Goal: Task Accomplishment & Management: Use online tool/utility

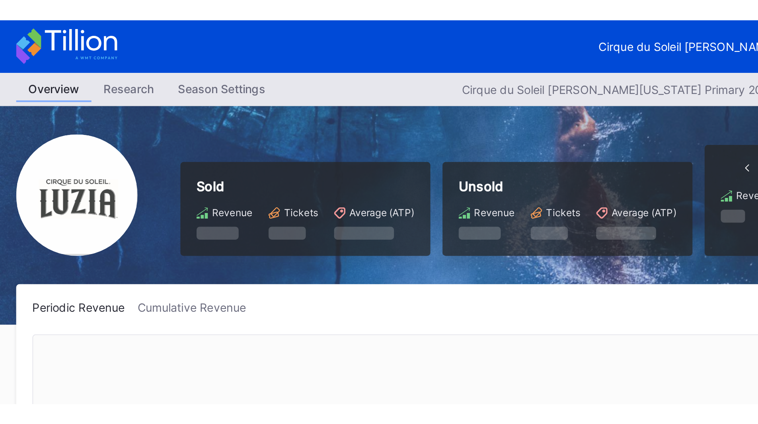
scroll to position [440, 0]
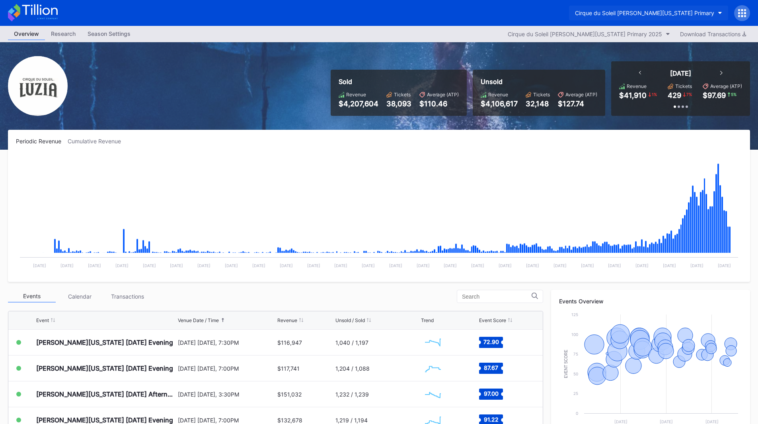
click at [378, 16] on div "Cirque du Soleil [PERSON_NAME][US_STATE] Primary" at bounding box center [644, 13] width 139 height 7
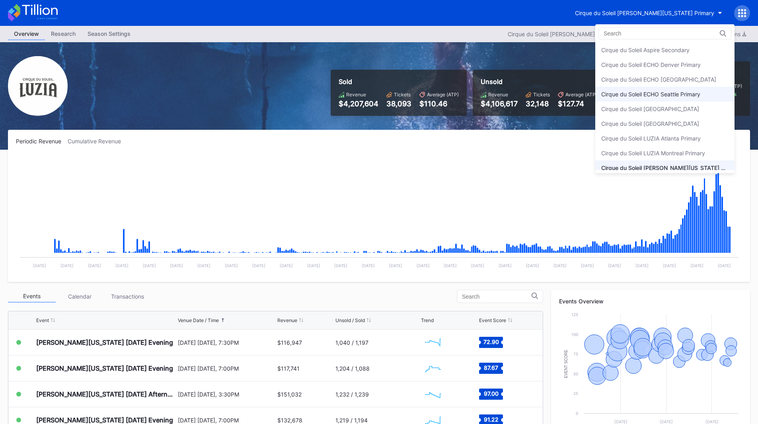
scroll to position [20, 0]
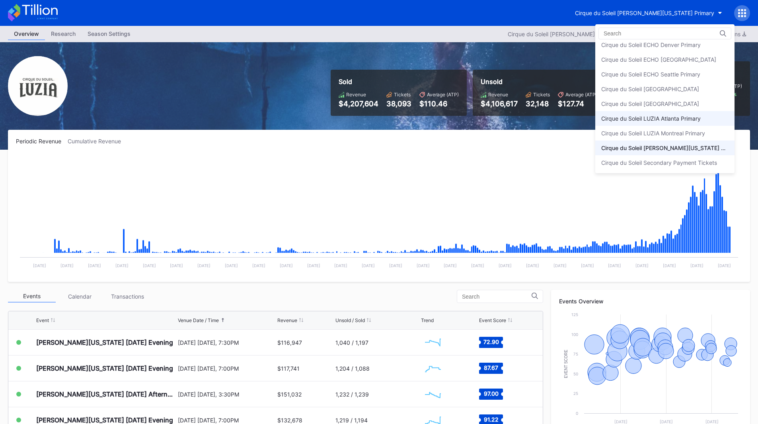
click at [378, 118] on div "Cirque du Soleil LUZIA Atlanta Primary" at bounding box center [650, 118] width 99 height 7
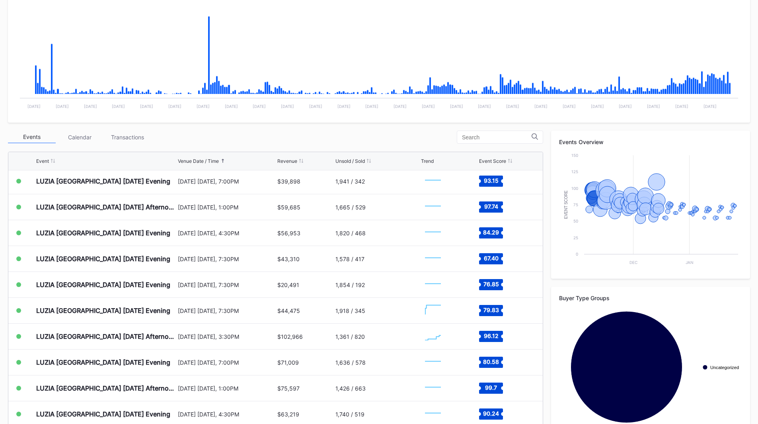
scroll to position [159, 0]
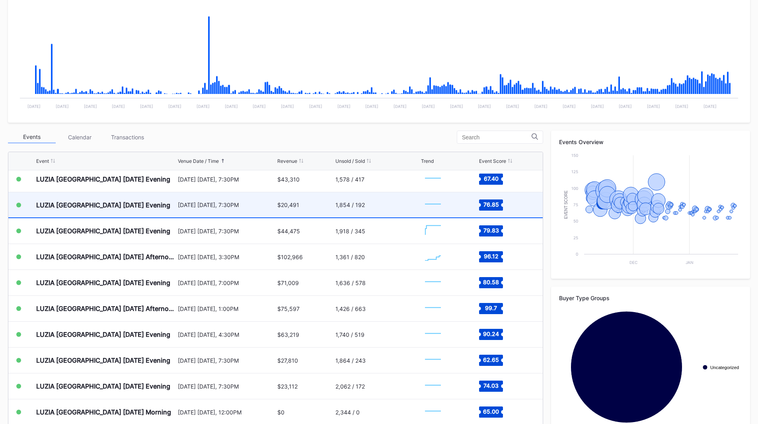
click at [277, 194] on div "$20,491" at bounding box center [288, 204] width 22 height 7
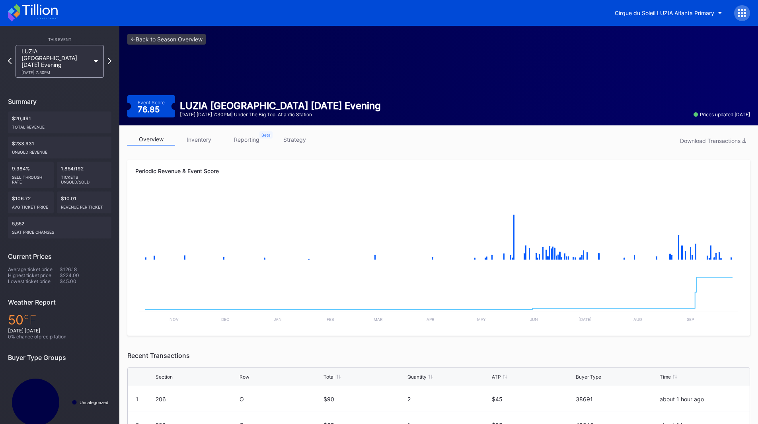
click at [210, 142] on link "inventory" at bounding box center [199, 139] width 48 height 12
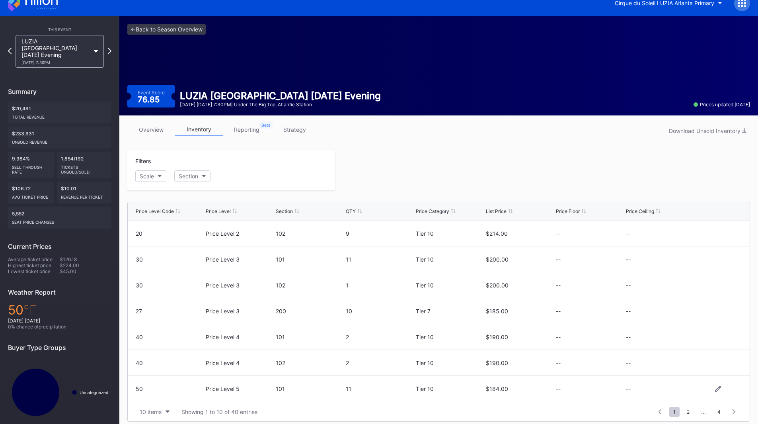
scroll to position [16, 0]
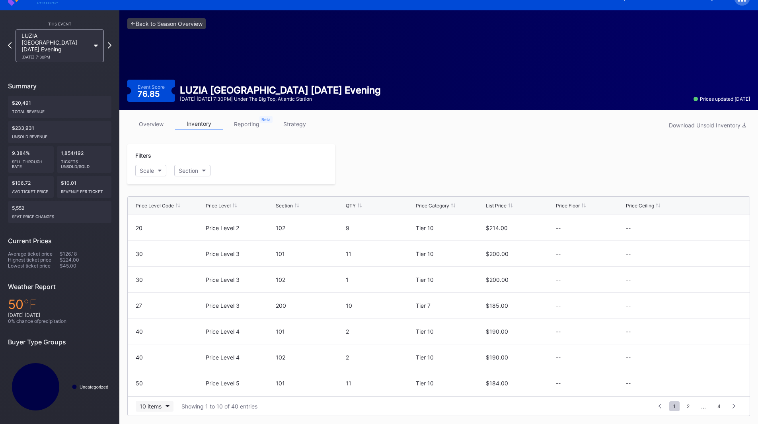
click at [162, 194] on button "10 items" at bounding box center [155, 406] width 38 height 11
click at [159, 194] on div "200 items" at bounding box center [155, 386] width 38 height 15
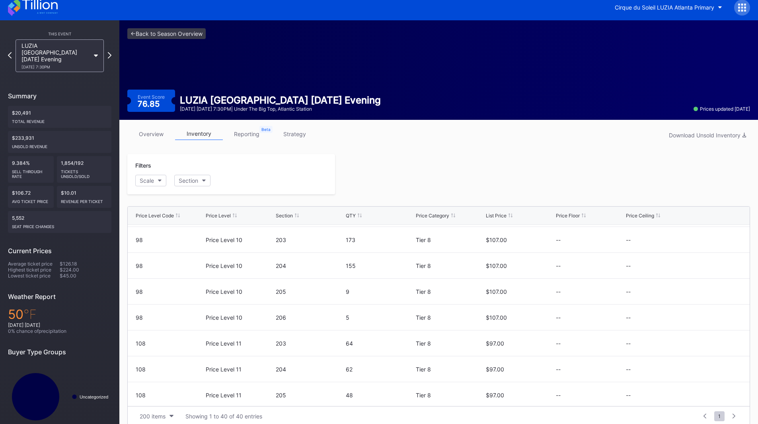
scroll to position [0, 0]
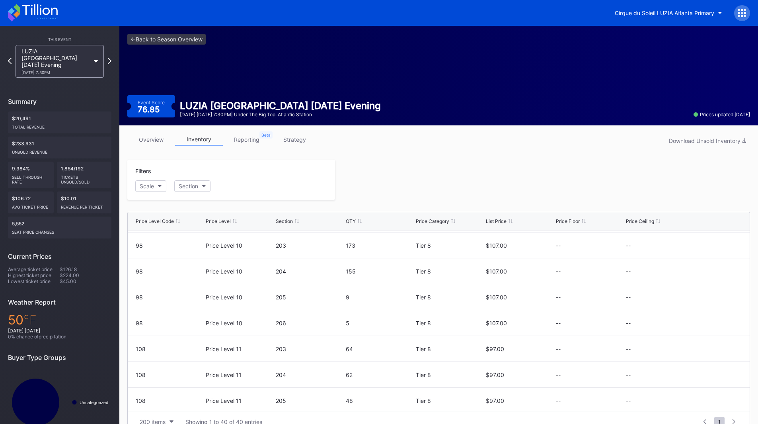
click at [56, 18] on icon at bounding box center [33, 13] width 50 height 18
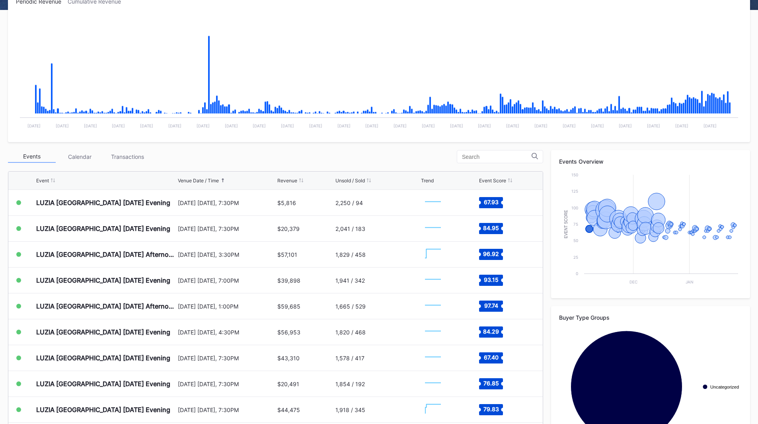
scroll to position [159, 0]
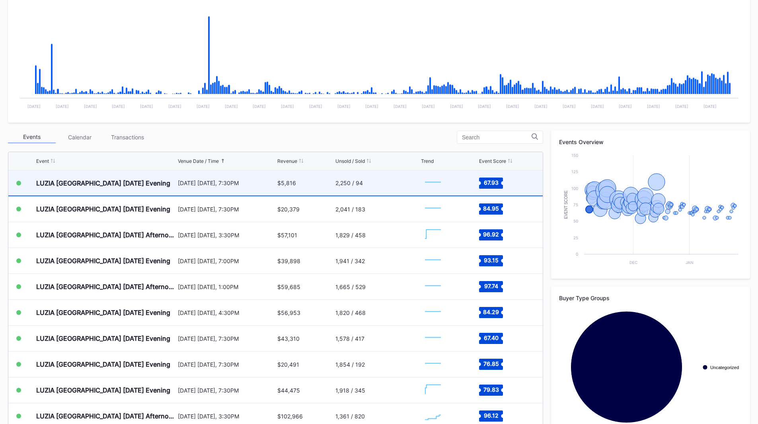
click at [260, 183] on div "[DATE] [DATE], 7:30PM" at bounding box center [227, 182] width 98 height 7
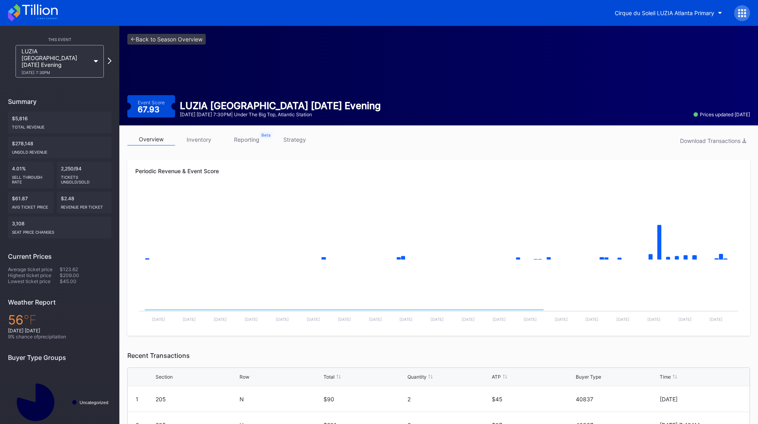
click at [296, 134] on link "strategy" at bounding box center [295, 139] width 48 height 12
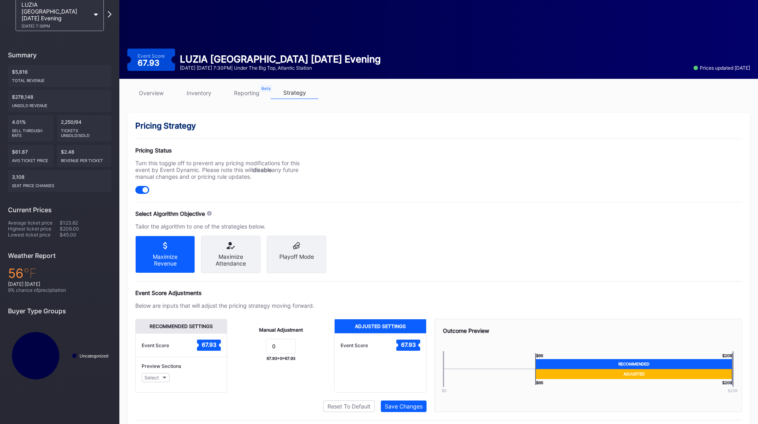
scroll to position [74, 0]
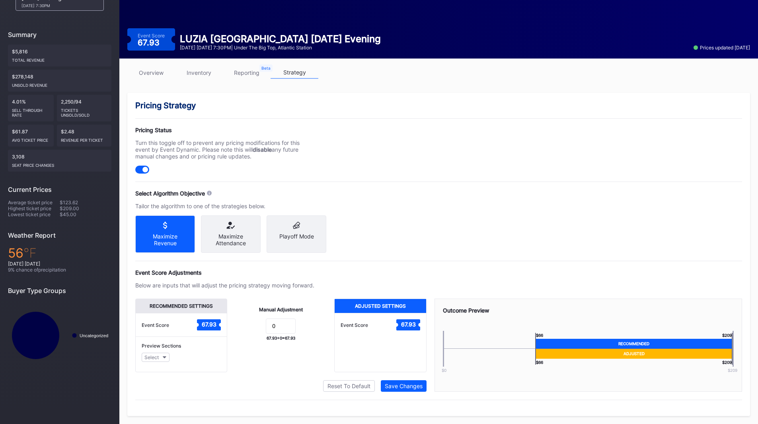
click at [222, 194] on div "Maximize Attendance" at bounding box center [230, 240] width 47 height 14
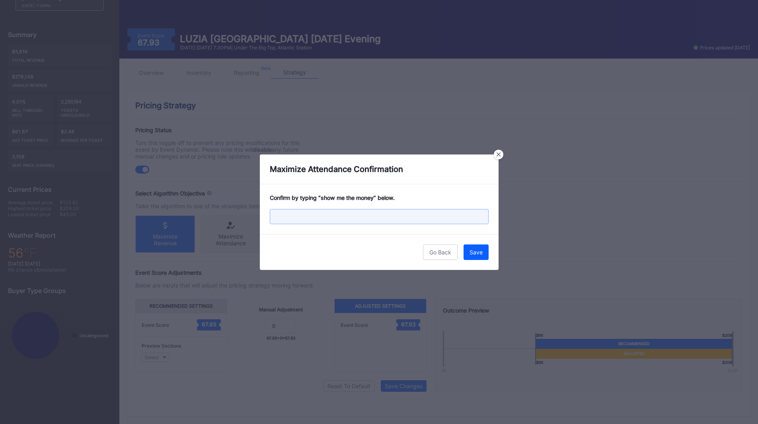
click at [324, 194] on input "text" at bounding box center [379, 216] width 219 height 15
type input "show me the money"
drag, startPoint x: 376, startPoint y: 213, endPoint x: 254, endPoint y: 215, distance: 122.6
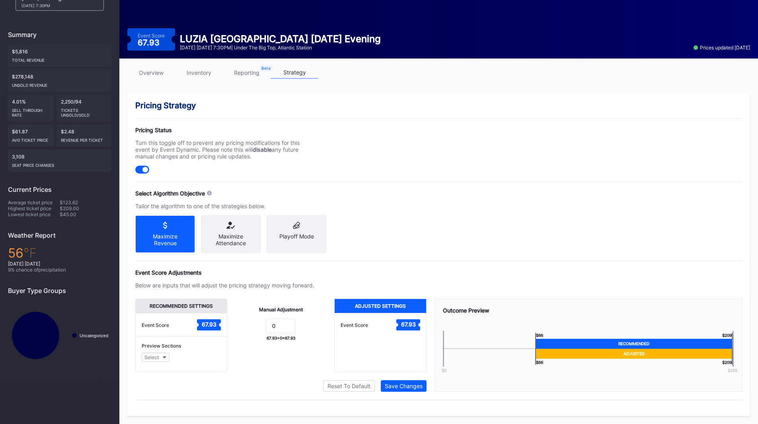
click at [214, 194] on div "Maximize Attendance" at bounding box center [230, 240] width 47 height 14
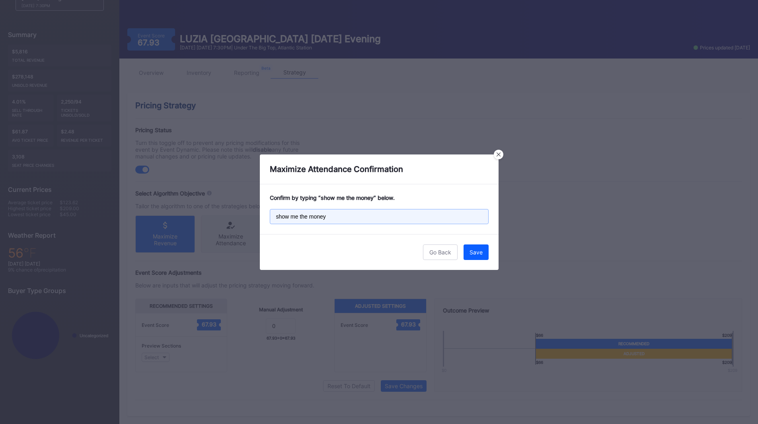
drag, startPoint x: 331, startPoint y: 213, endPoint x: 238, endPoint y: 215, distance: 93.1
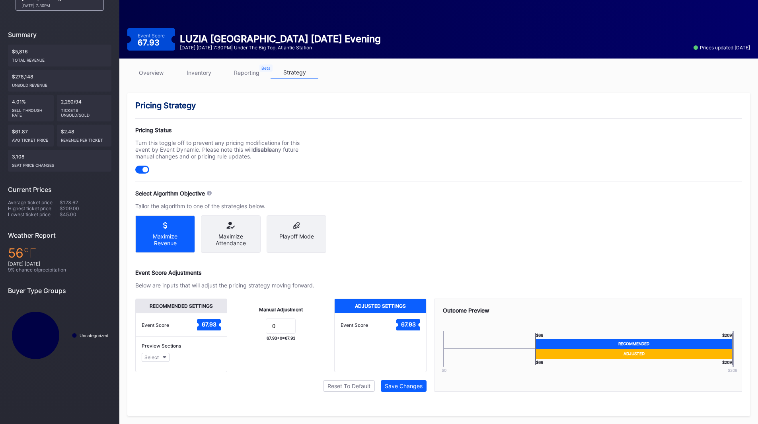
click at [231, 194] on div "Maximize Attendance" at bounding box center [231, 233] width 60 height 37
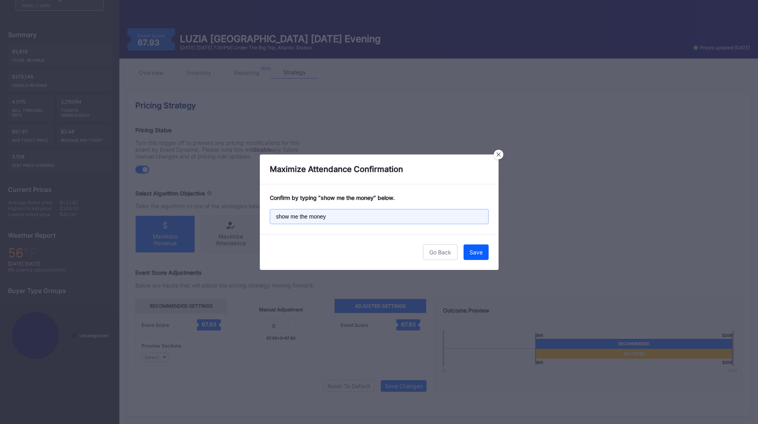
drag, startPoint x: 353, startPoint y: 216, endPoint x: 277, endPoint y: 217, distance: 75.6
click at [277, 194] on input "show me the money" at bounding box center [379, 216] width 219 height 15
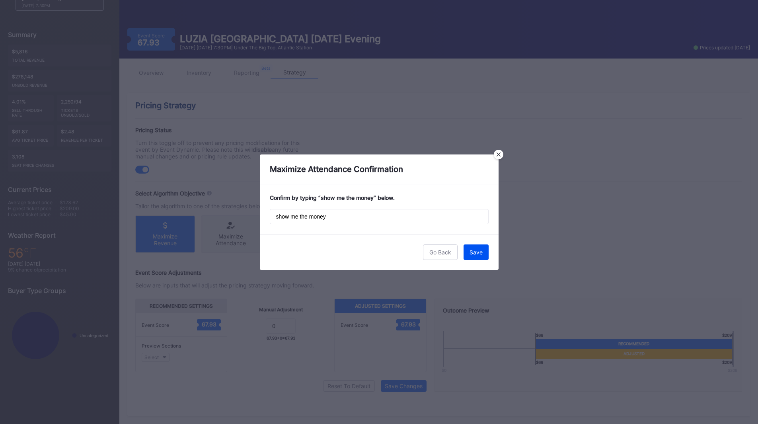
click at [378, 194] on div "Save" at bounding box center [475, 252] width 13 height 7
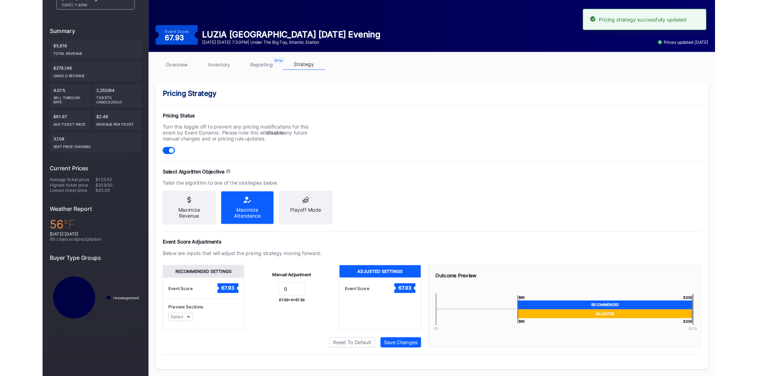
scroll to position [0, 0]
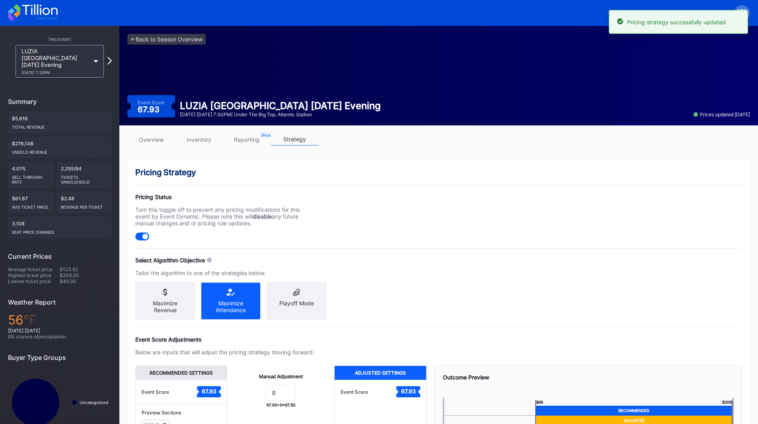
click at [112, 58] on div "This Event LUZIA [GEOGRAPHIC_DATA] [DATE] Evening [DATE] 7:30PM Summary $5,816 …" at bounding box center [59, 235] width 119 height 419
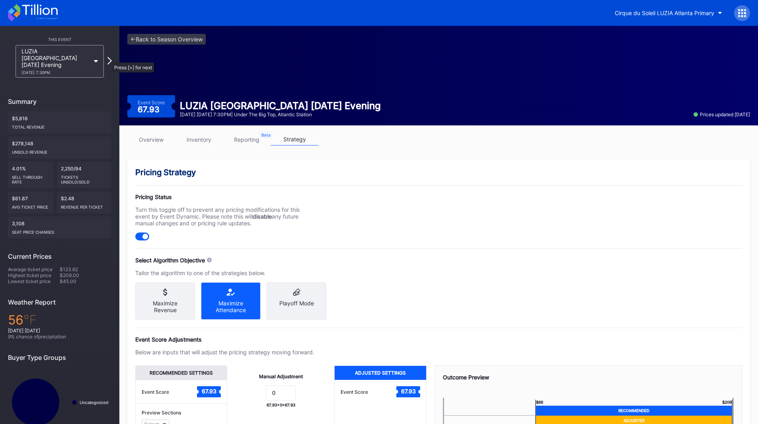
click at [108, 58] on icon at bounding box center [109, 61] width 4 height 8
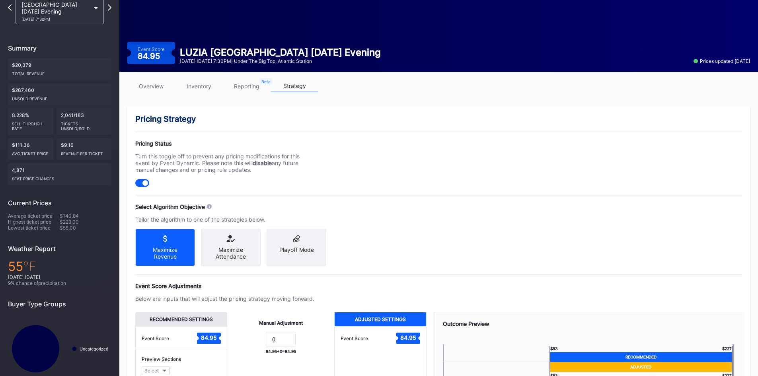
scroll to position [80, 0]
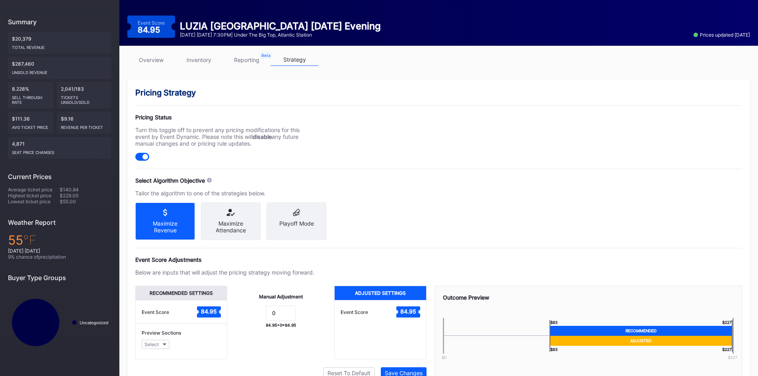
click at [239, 194] on icon at bounding box center [230, 212] width 47 height 7
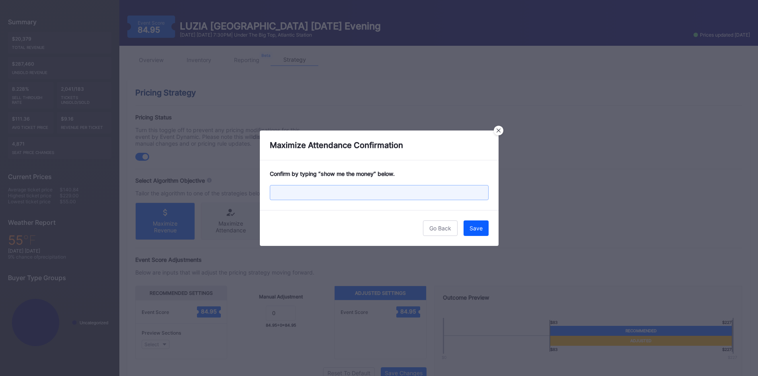
click at [291, 194] on input "text" at bounding box center [379, 192] width 219 height 15
paste input "show me the money"
type input "show me the money"
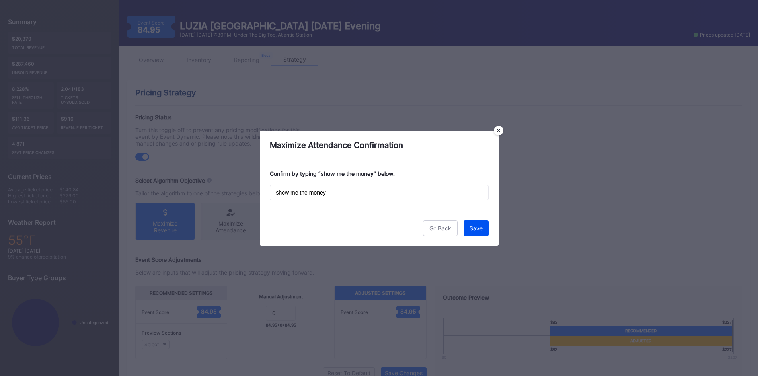
click at [378, 194] on div "Save" at bounding box center [475, 228] width 13 height 7
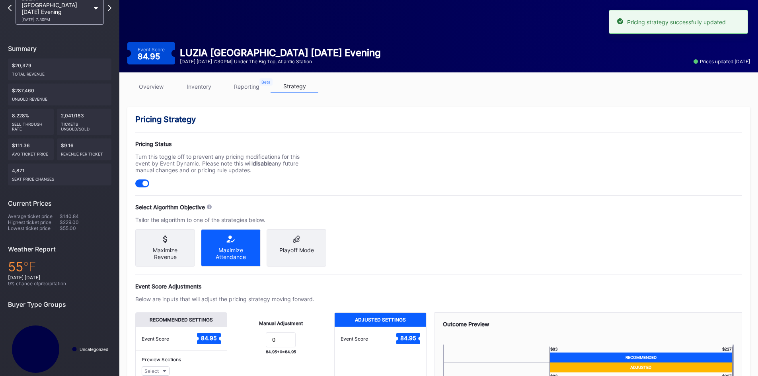
scroll to position [0, 0]
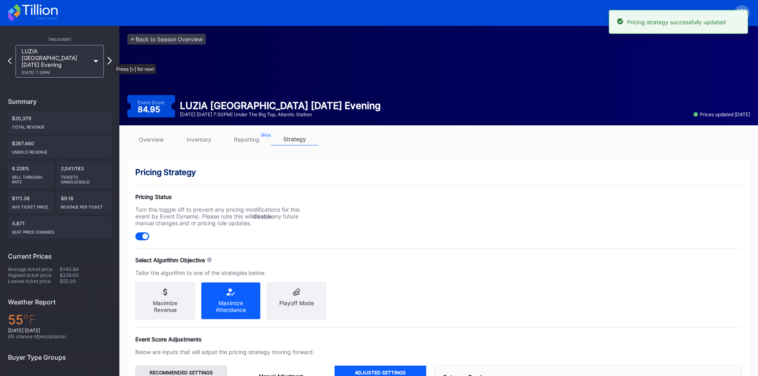
click at [110, 60] on icon at bounding box center [109, 61] width 4 height 8
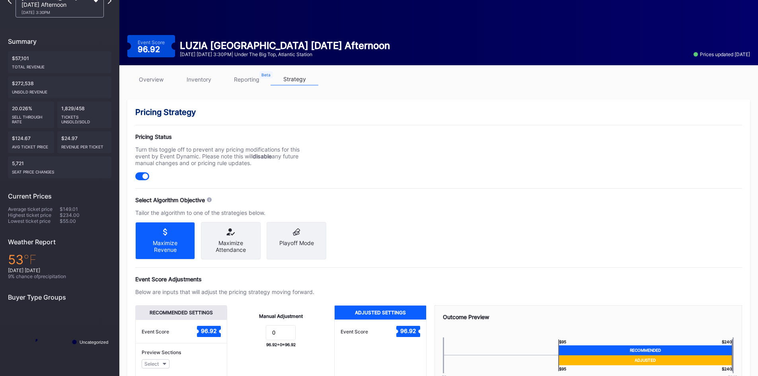
scroll to position [80, 0]
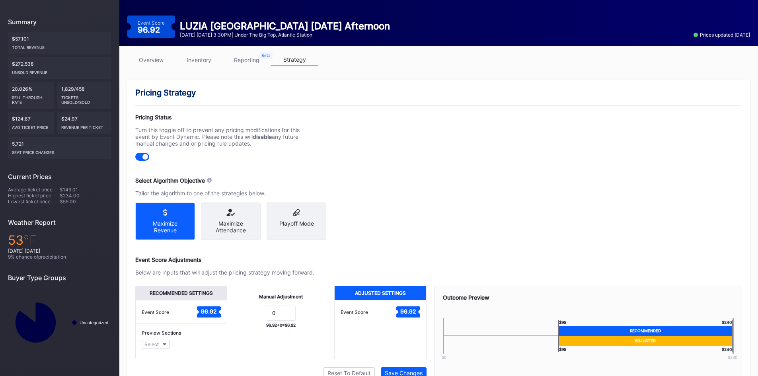
click at [221, 194] on div "Maximize Attendance" at bounding box center [230, 227] width 47 height 14
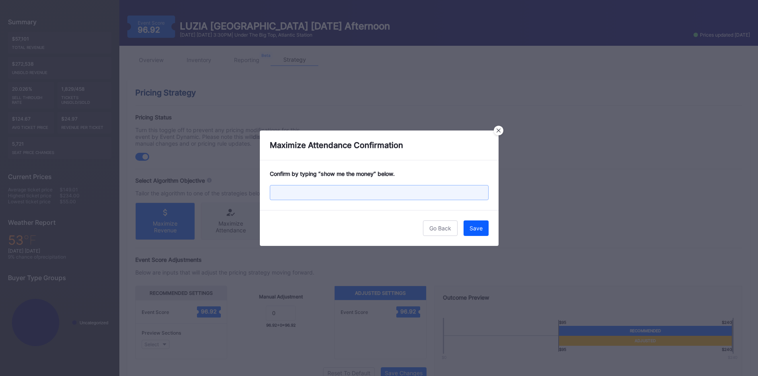
click at [300, 190] on input "text" at bounding box center [379, 192] width 219 height 15
paste input "show me the money"
type input "show me the money"
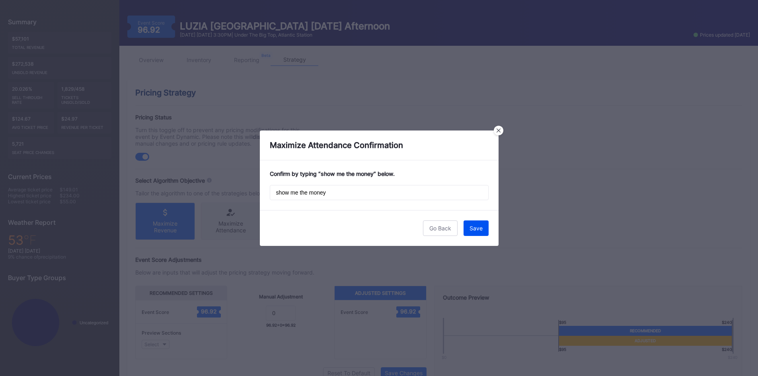
click at [378, 194] on div "Save" at bounding box center [475, 228] width 13 height 7
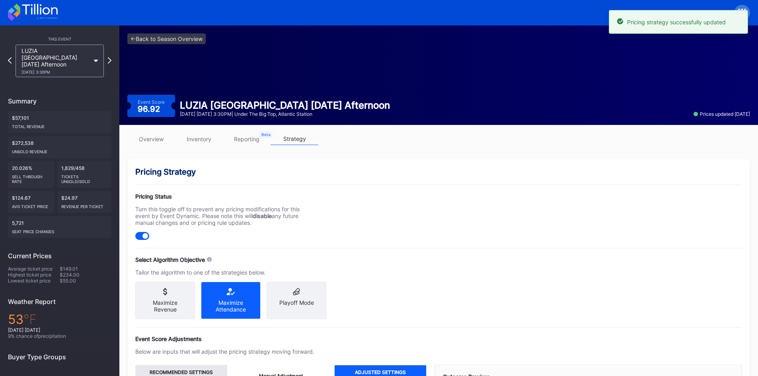
scroll to position [0, 0]
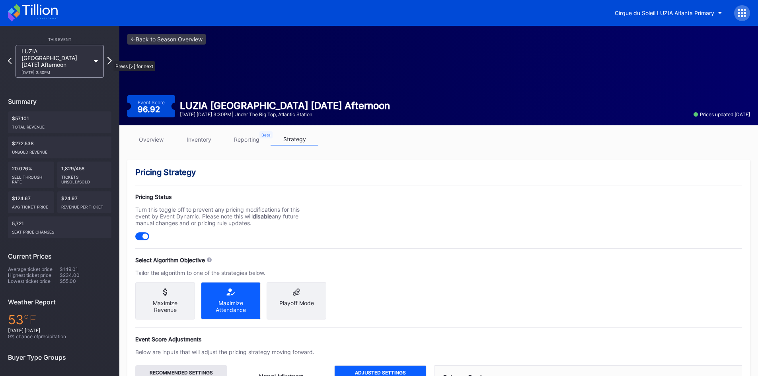
click at [109, 57] on icon at bounding box center [109, 61] width 4 height 8
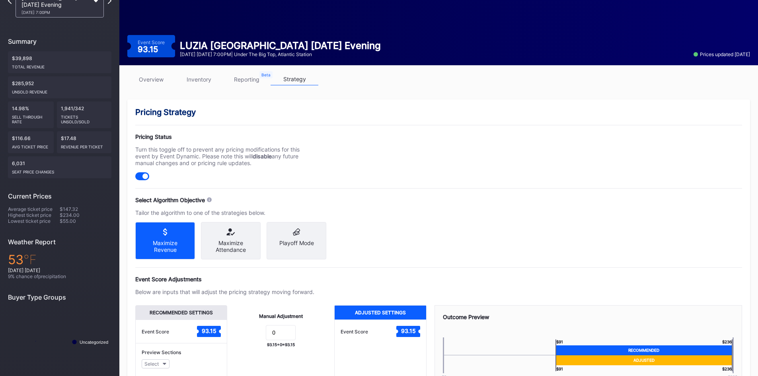
scroll to position [80, 0]
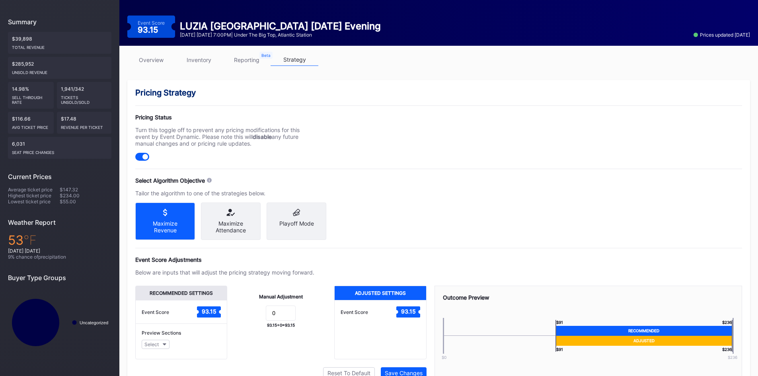
click at [234, 194] on div "Maximize Attendance" at bounding box center [230, 227] width 47 height 14
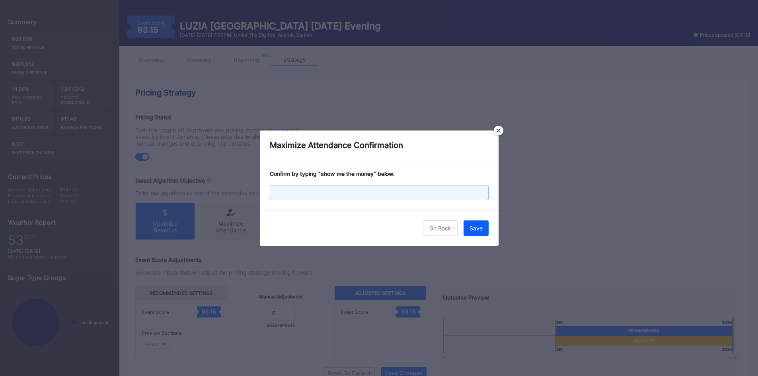
click at [343, 193] on input "text" at bounding box center [379, 192] width 219 height 15
paste input "show me the money"
type input "show me the money"
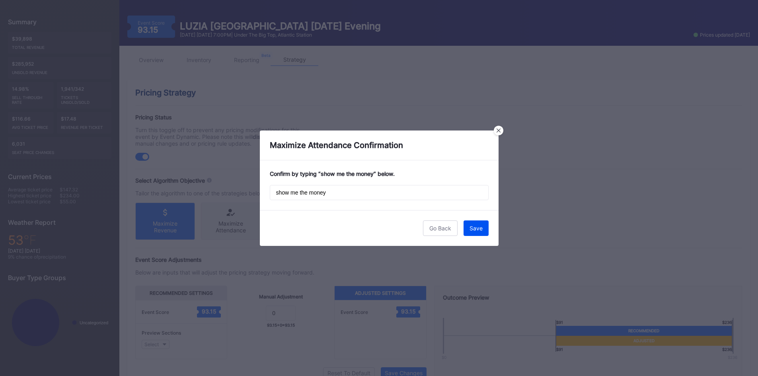
click at [378, 194] on div "Save" at bounding box center [475, 228] width 13 height 7
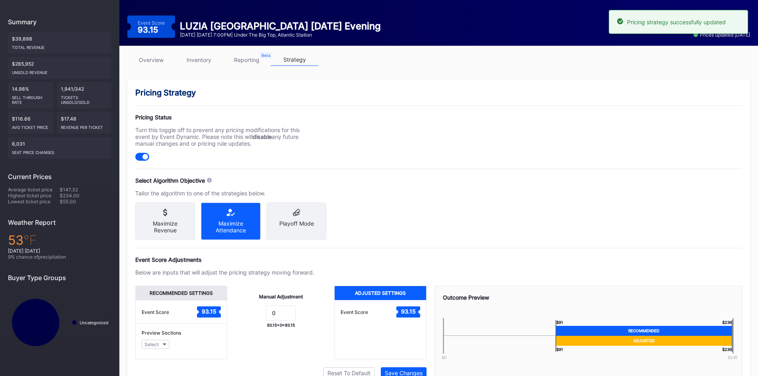
scroll to position [0, 0]
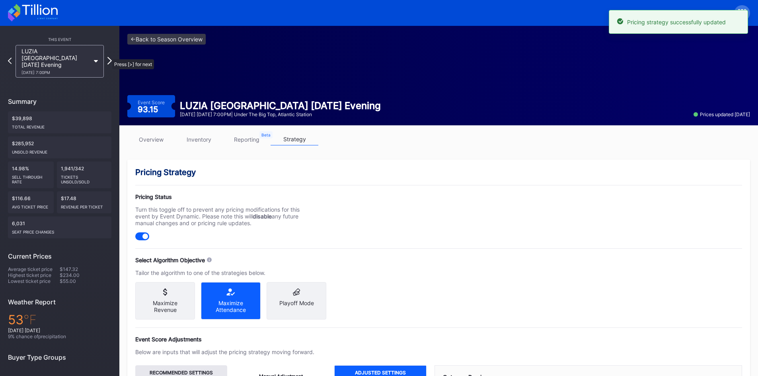
click at [108, 57] on icon at bounding box center [109, 61] width 4 height 8
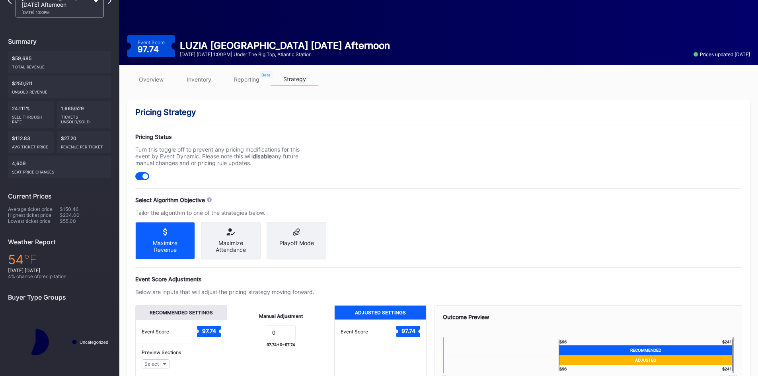
scroll to position [80, 0]
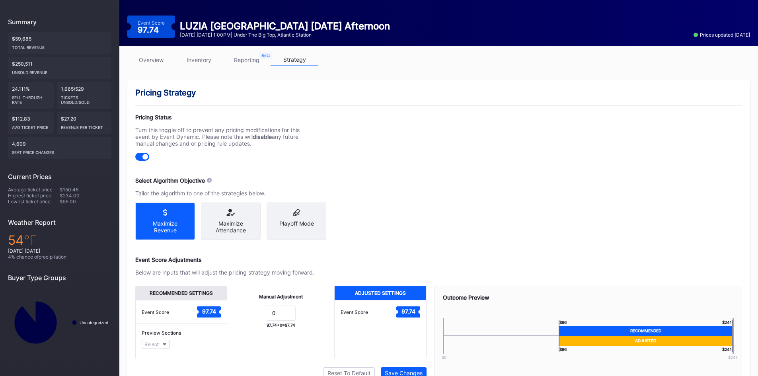
click at [238, 194] on icon at bounding box center [230, 212] width 47 height 7
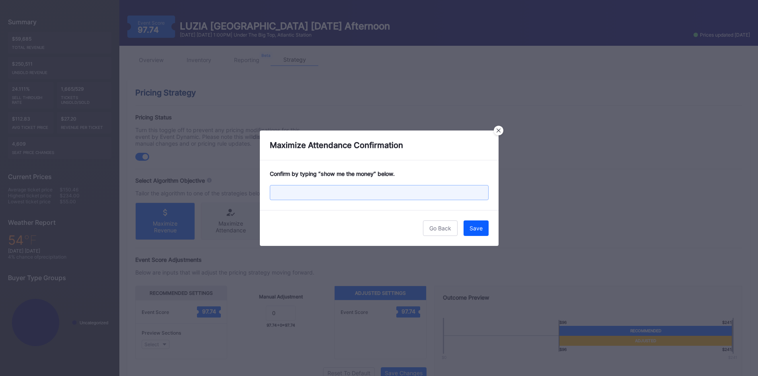
click at [299, 194] on input "text" at bounding box center [379, 192] width 219 height 15
paste input "show me the money"
type input "show me the money"
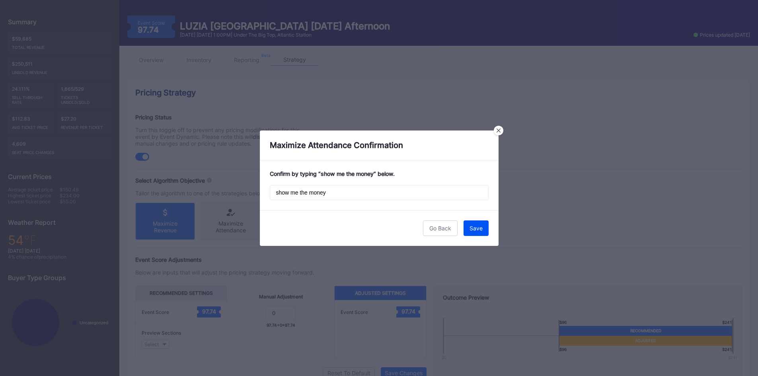
click at [378, 194] on div "Save" at bounding box center [475, 228] width 13 height 7
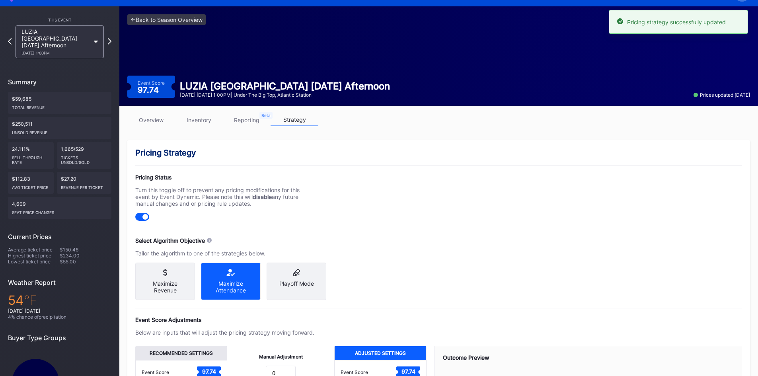
scroll to position [0, 0]
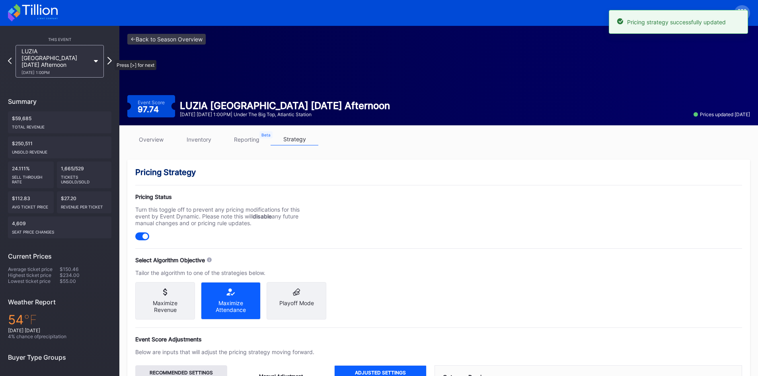
click at [111, 57] on icon at bounding box center [109, 61] width 4 height 8
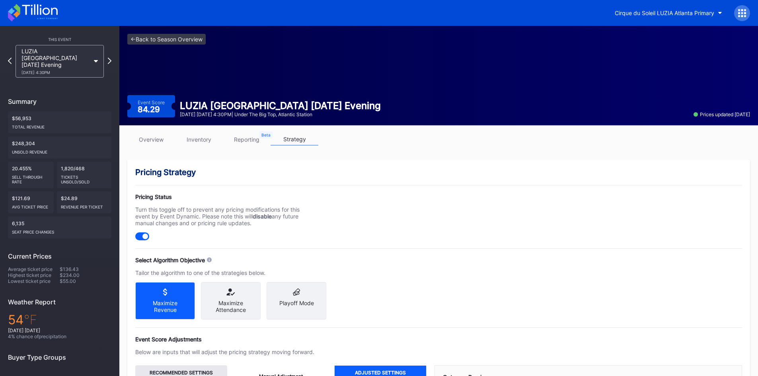
scroll to position [80, 0]
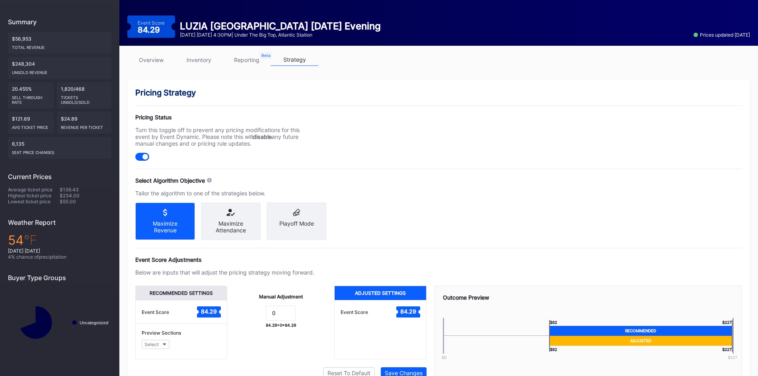
click at [242, 194] on icon at bounding box center [230, 212] width 47 height 7
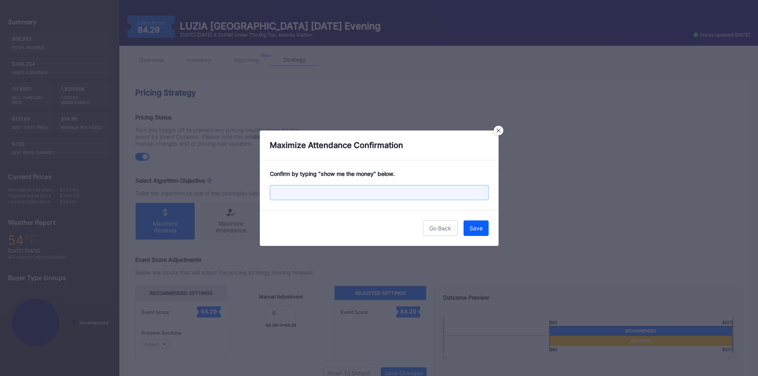
click at [324, 194] on input "text" at bounding box center [379, 192] width 219 height 15
paste input "show me the money"
type input "show me the money"
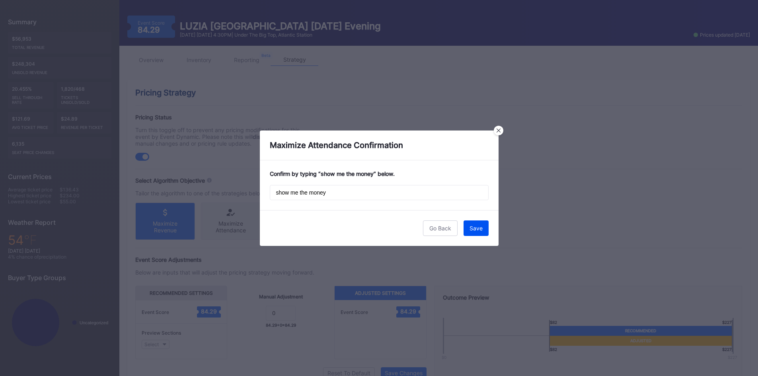
click at [378, 194] on div "Save" at bounding box center [475, 228] width 13 height 7
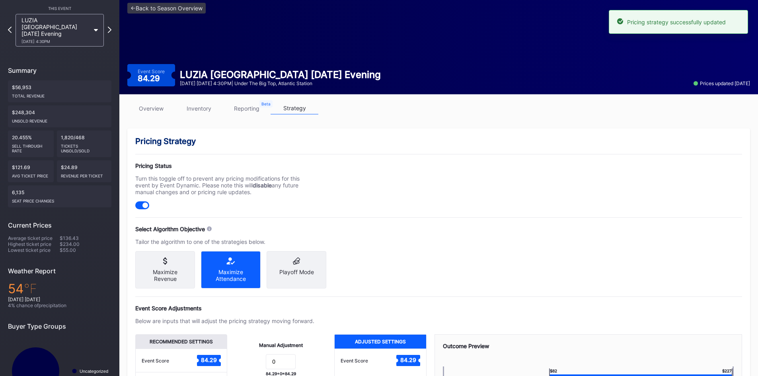
scroll to position [0, 0]
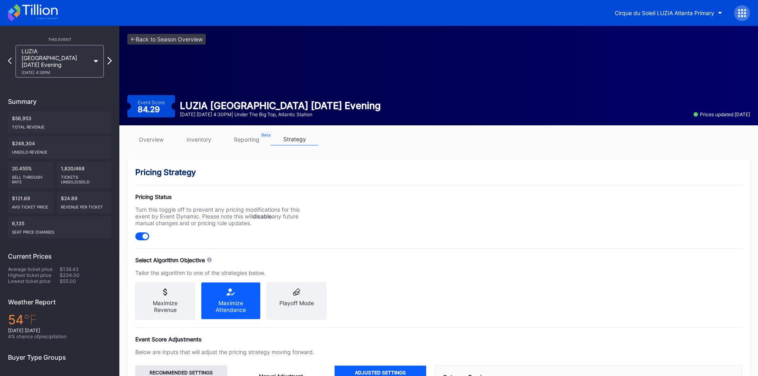
click at [110, 57] on icon at bounding box center [109, 61] width 4 height 8
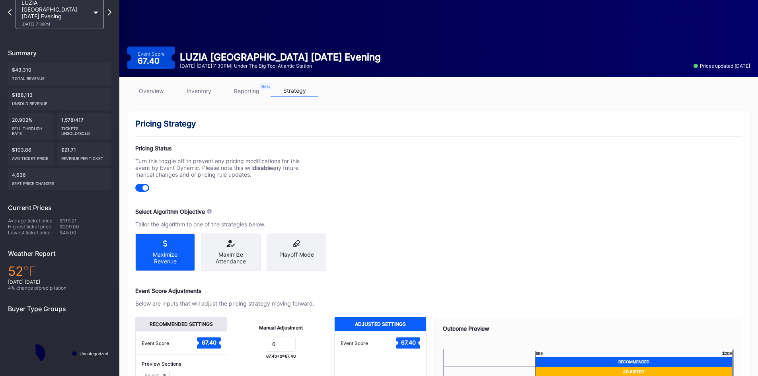
scroll to position [80, 0]
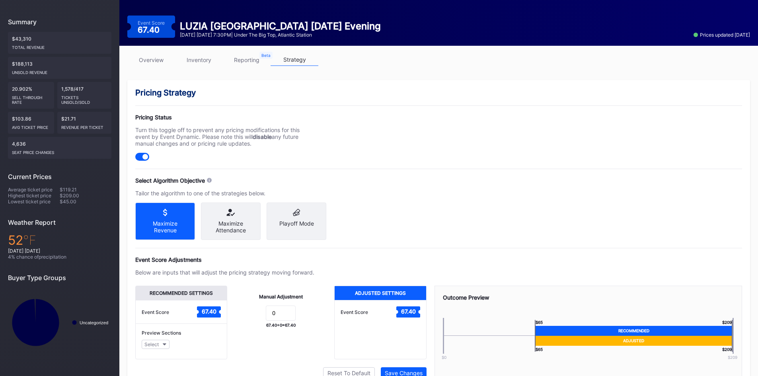
click at [230, 194] on div "Maximize Attendance" at bounding box center [230, 227] width 47 height 14
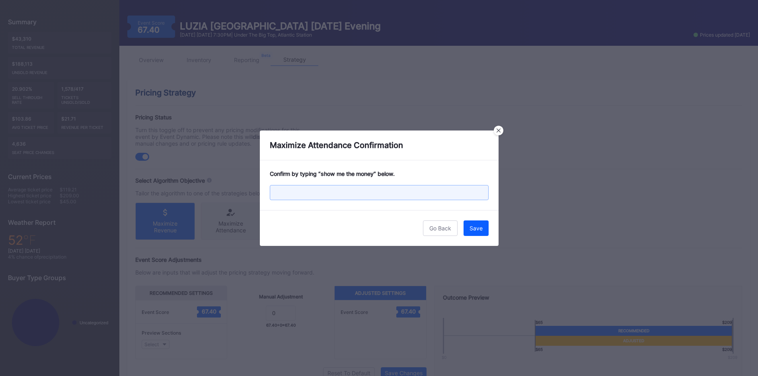
click at [314, 193] on input "text" at bounding box center [379, 192] width 219 height 15
paste input "show me the money"
type input "show me the money"
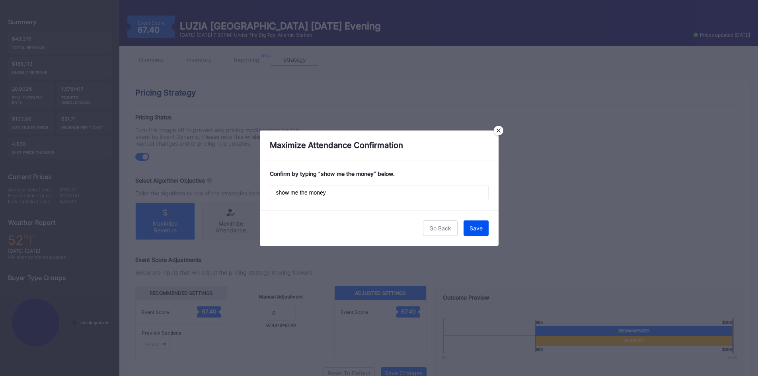
click at [378, 194] on div "Save" at bounding box center [475, 228] width 13 height 7
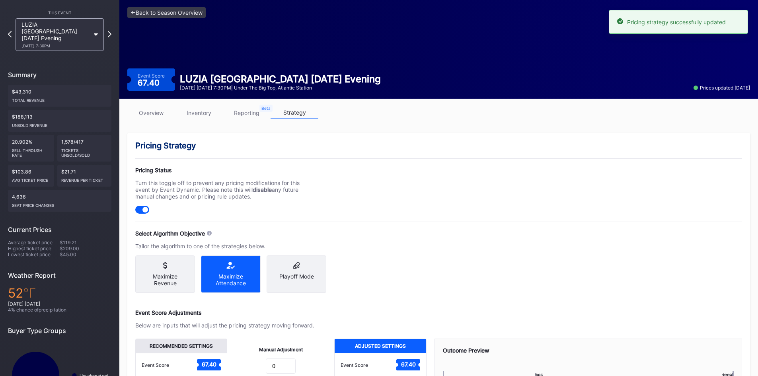
scroll to position [0, 0]
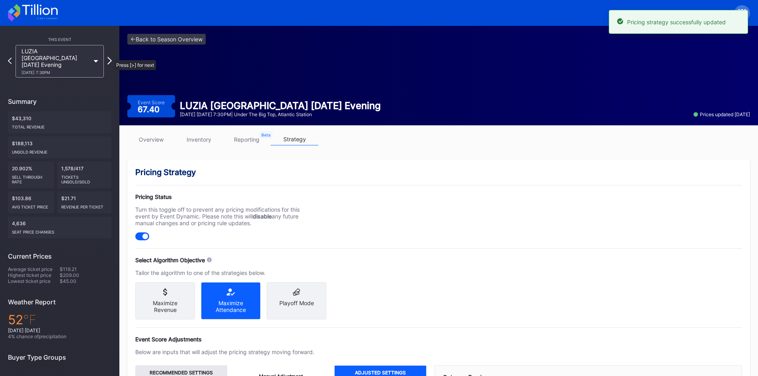
click at [110, 57] on icon at bounding box center [109, 61] width 4 height 8
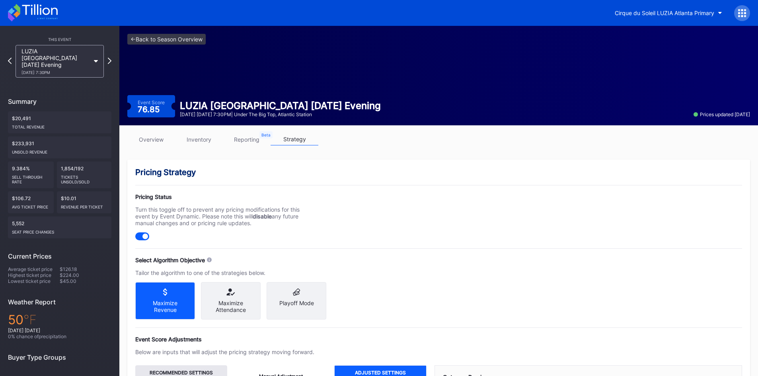
click at [233, 194] on icon at bounding box center [230, 291] width 47 height 7
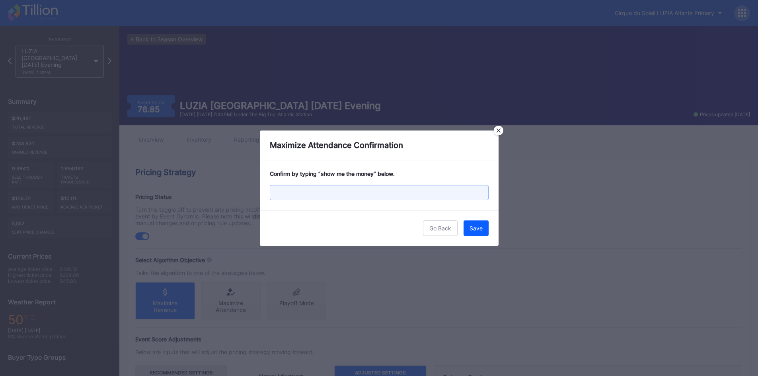
click at [292, 194] on input "text" at bounding box center [379, 192] width 219 height 15
paste input "show me the money"
type input "show me the money"
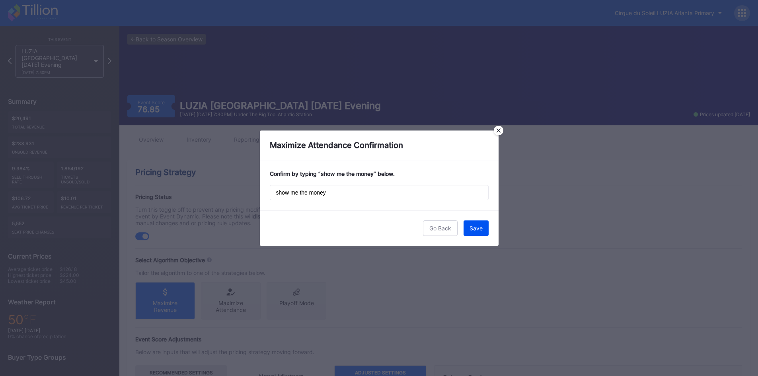
click at [378, 194] on div "Save" at bounding box center [475, 228] width 13 height 7
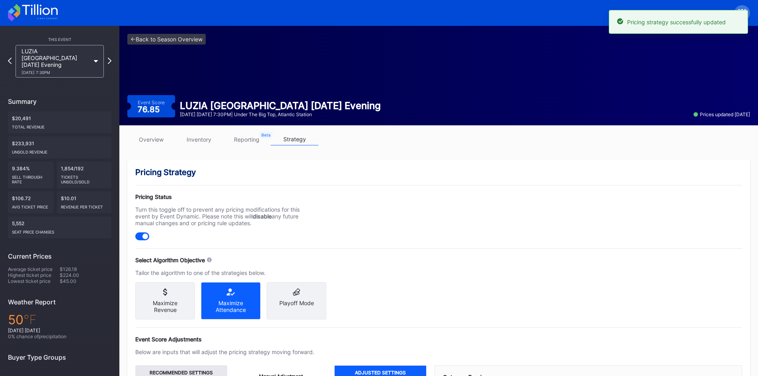
click at [112, 58] on div "This Event LUZIA [GEOGRAPHIC_DATA] [DATE] Evening [DATE] 7:30PM Summary $20,491…" at bounding box center [59, 235] width 119 height 419
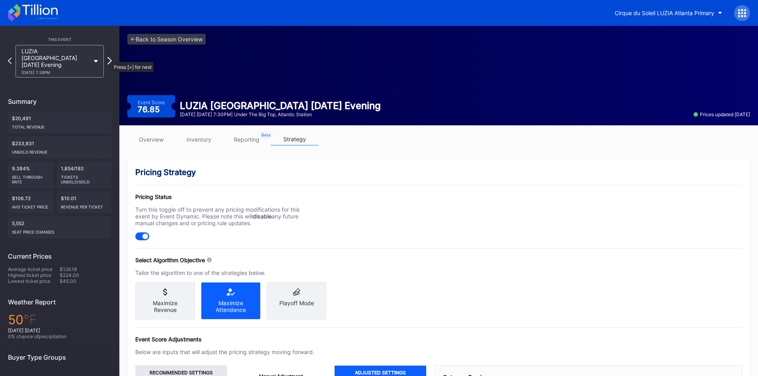
click at [108, 58] on icon at bounding box center [109, 61] width 4 height 8
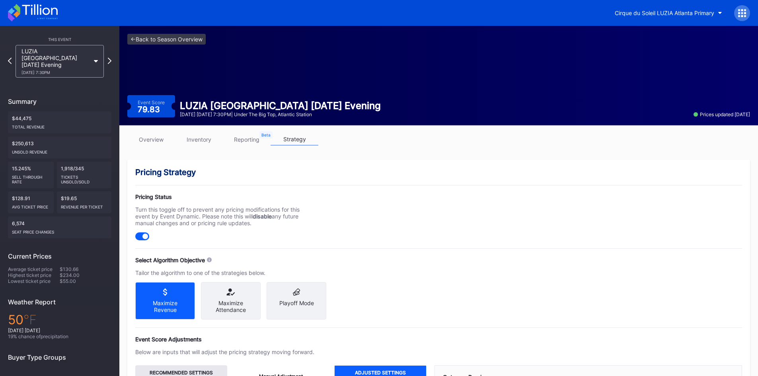
click at [229, 194] on div "Maximize Attendance" at bounding box center [230, 307] width 47 height 14
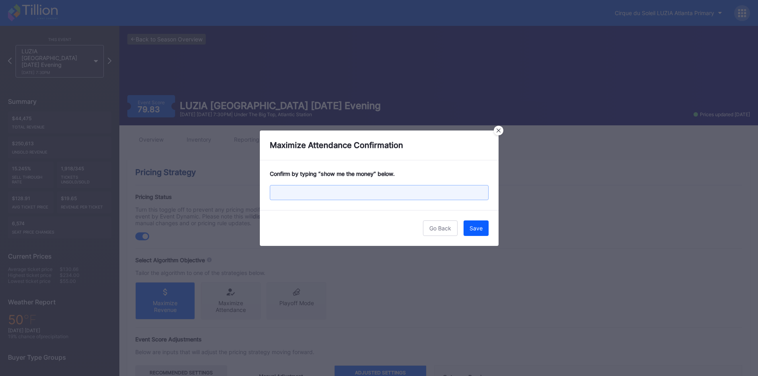
click at [341, 191] on input "text" at bounding box center [379, 192] width 219 height 15
paste input "show me the money"
type input "show me the money"
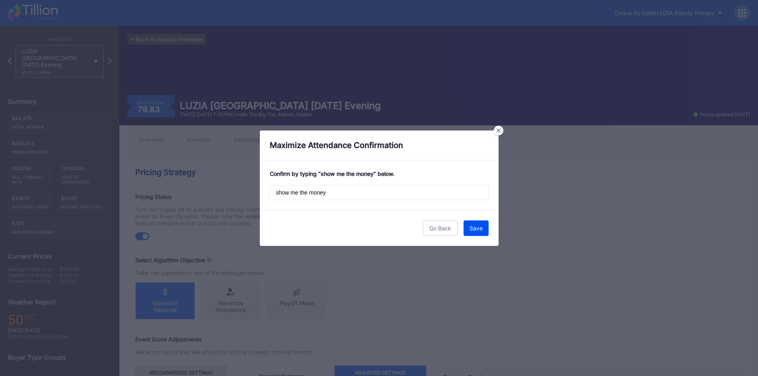
click at [378, 194] on div "Save" at bounding box center [475, 228] width 13 height 7
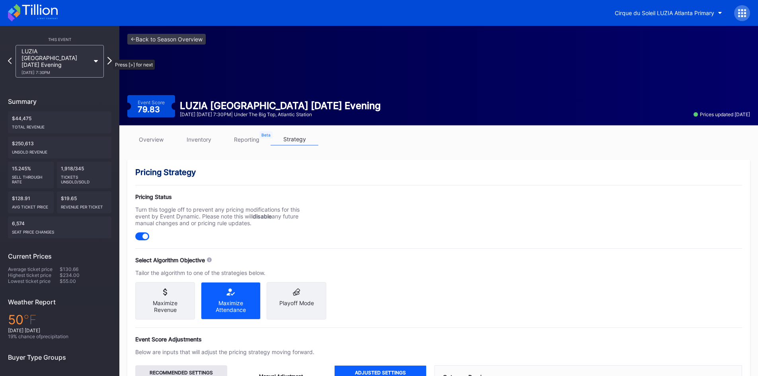
click at [109, 57] on icon at bounding box center [109, 61] width 4 height 8
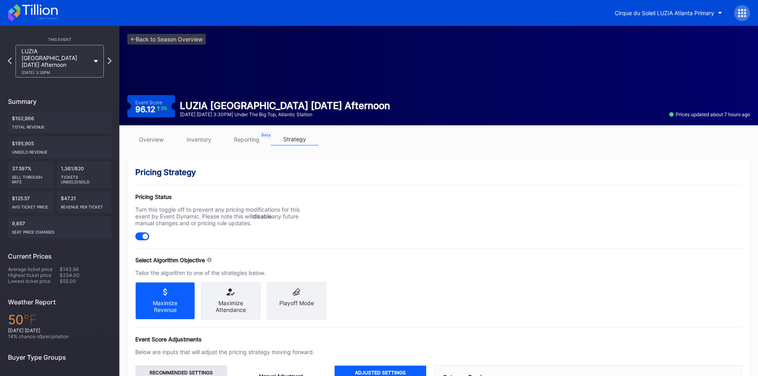
click at [240, 194] on icon at bounding box center [230, 291] width 47 height 7
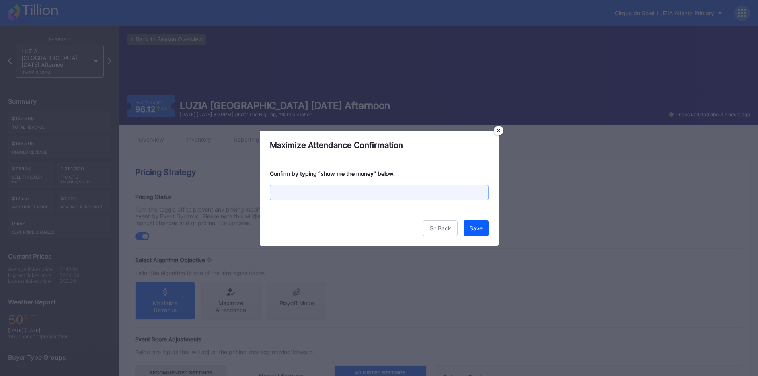
click at [294, 194] on input "text" at bounding box center [379, 192] width 219 height 15
paste input "show me the money"
type input "show me the money"
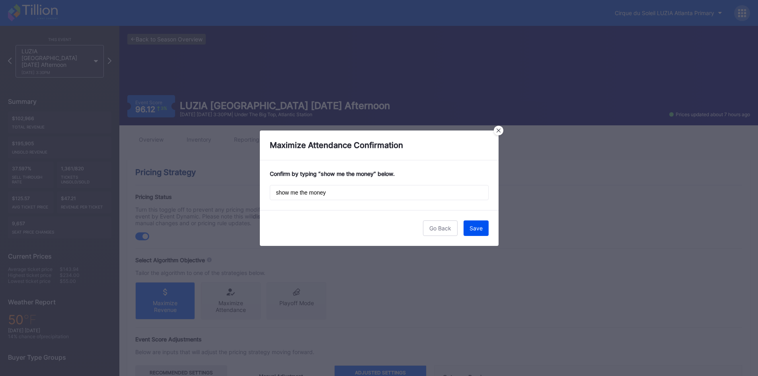
click at [378, 194] on button "Save" at bounding box center [476, 228] width 25 height 16
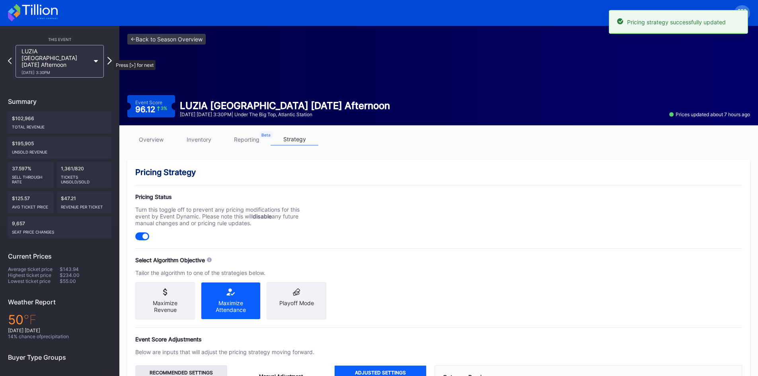
click at [110, 57] on icon at bounding box center [109, 61] width 4 height 8
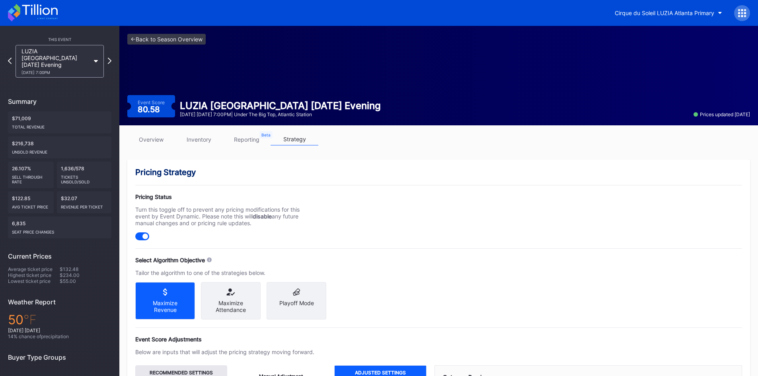
click at [233, 194] on icon at bounding box center [230, 291] width 47 height 7
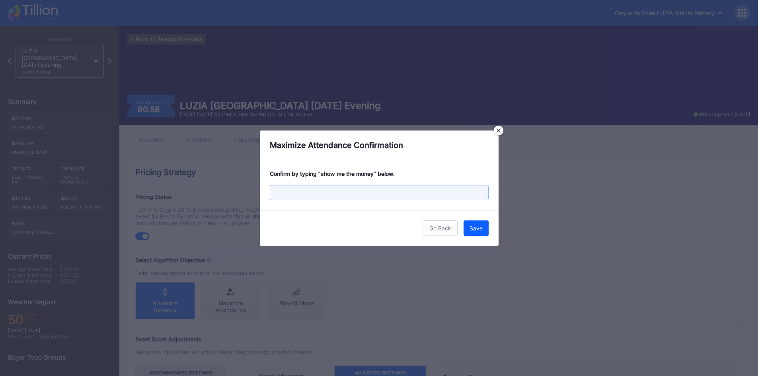
click at [282, 194] on input "text" at bounding box center [379, 192] width 219 height 15
paste input "show me the money"
type input "show me the money"
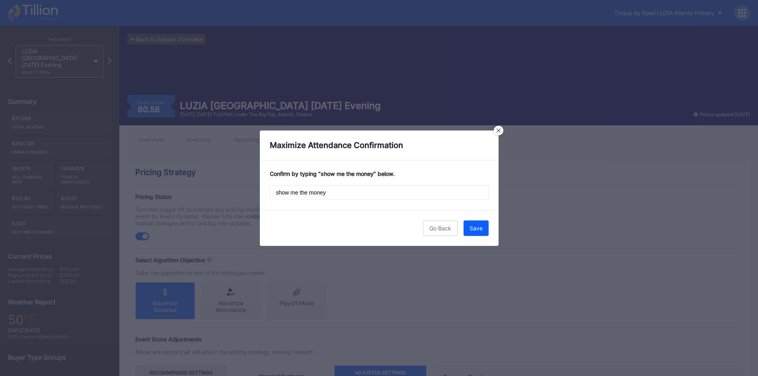
click at [378, 194] on button "Save" at bounding box center [476, 228] width 25 height 16
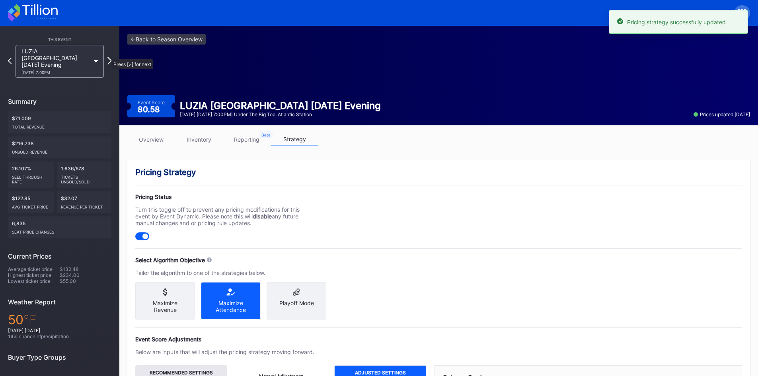
click at [107, 57] on icon at bounding box center [109, 61] width 4 height 8
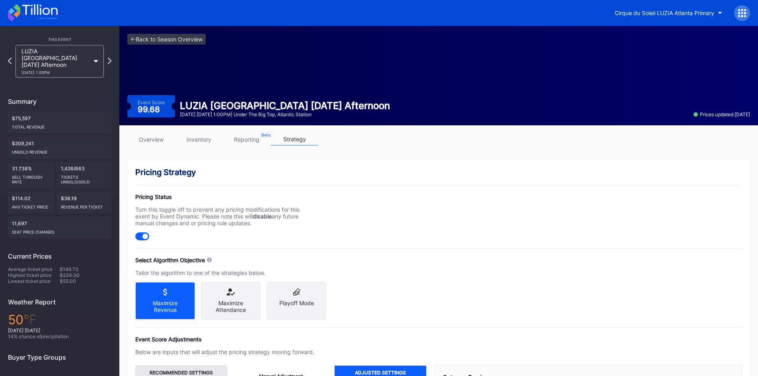
click at [222, 194] on icon at bounding box center [230, 291] width 47 height 7
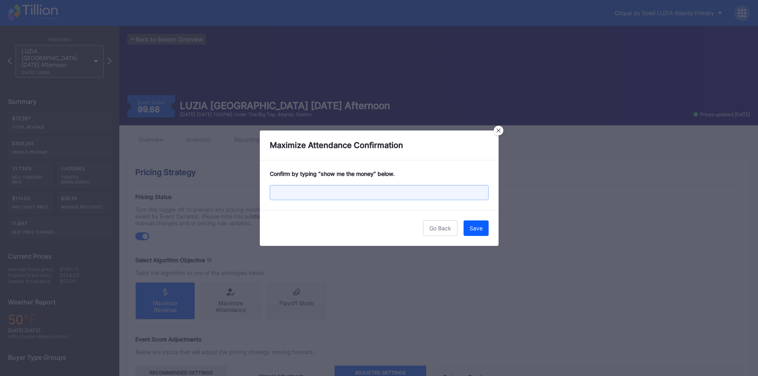
click at [342, 189] on input "text" at bounding box center [379, 192] width 219 height 15
paste input "show me the money"
type input "show me the money"
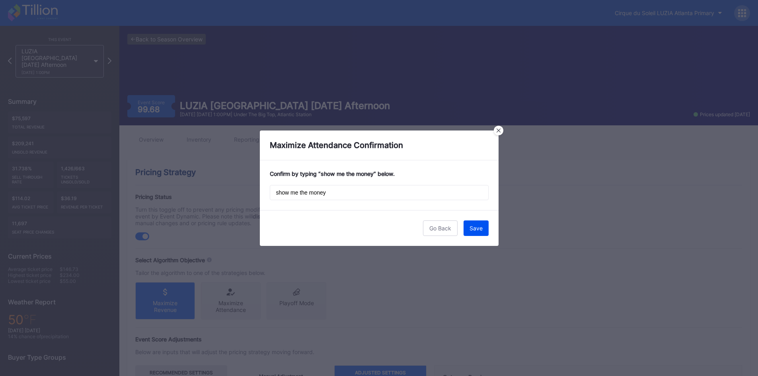
click at [378, 194] on div "Save" at bounding box center [475, 228] width 13 height 7
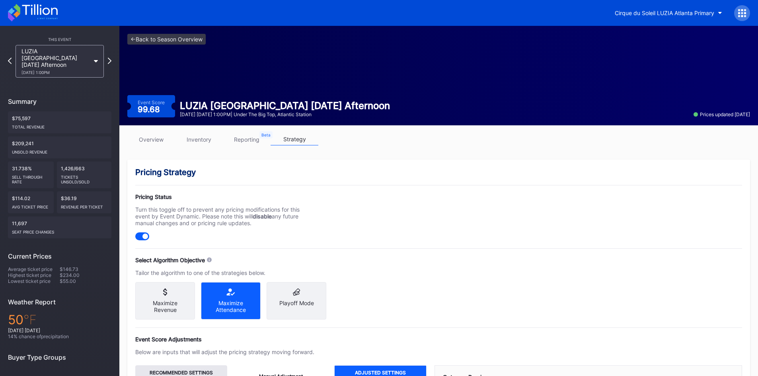
click at [111, 60] on div "This Event LUZIA [GEOGRAPHIC_DATA] [DATE] Afternoon [DATE] 1:00PM Summary $75,5…" at bounding box center [59, 235] width 119 height 419
click at [112, 58] on div "This Event LUZIA [GEOGRAPHIC_DATA] [DATE] Afternoon [DATE] 1:00PM Summary $75,5…" at bounding box center [59, 235] width 119 height 419
click at [108, 57] on icon at bounding box center [109, 61] width 4 height 8
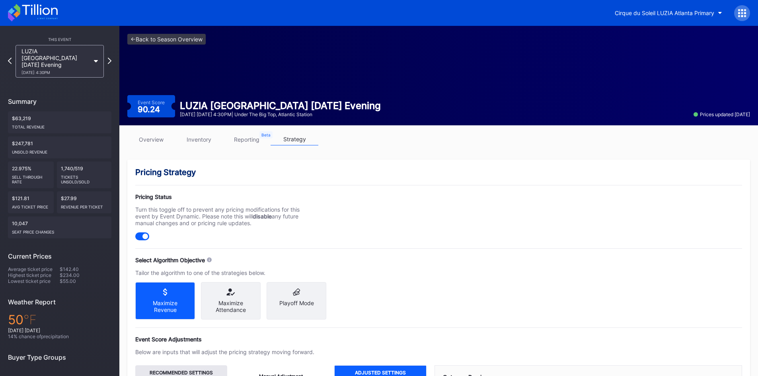
click at [230, 194] on icon at bounding box center [229, 291] width 5 height 7
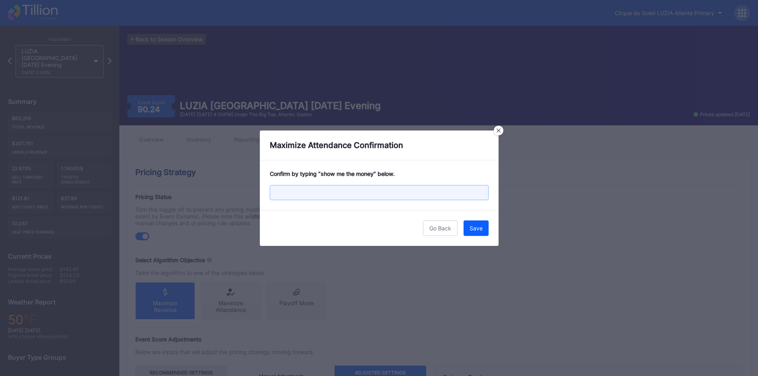
click at [338, 194] on input "text" at bounding box center [379, 192] width 219 height 15
paste input "show me the money"
type input "show me the money"
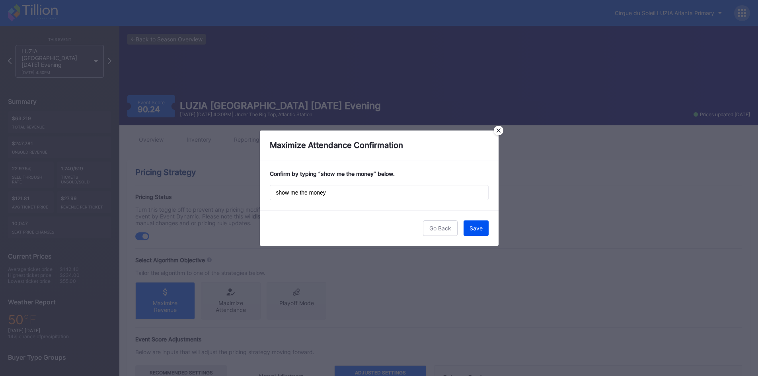
click at [378, 194] on button "Save" at bounding box center [476, 228] width 25 height 16
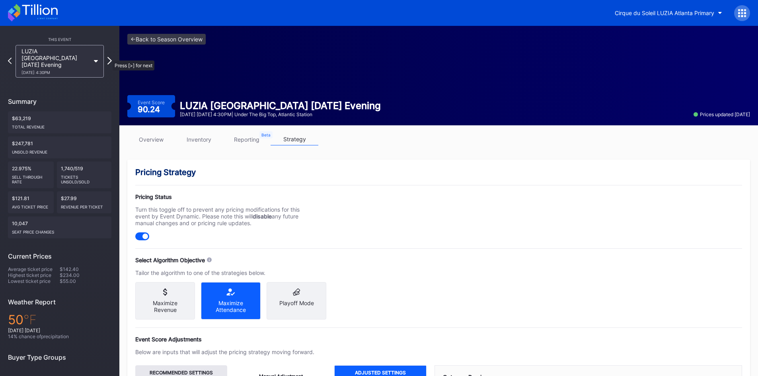
click at [109, 57] on icon at bounding box center [109, 61] width 4 height 8
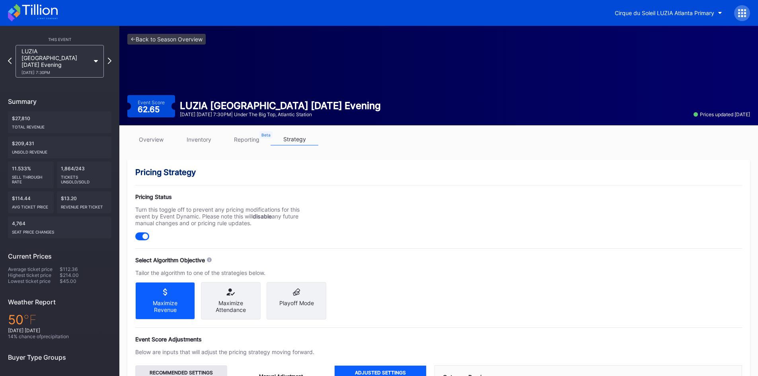
click at [222, 194] on div "Maximize Attendance" at bounding box center [230, 307] width 47 height 14
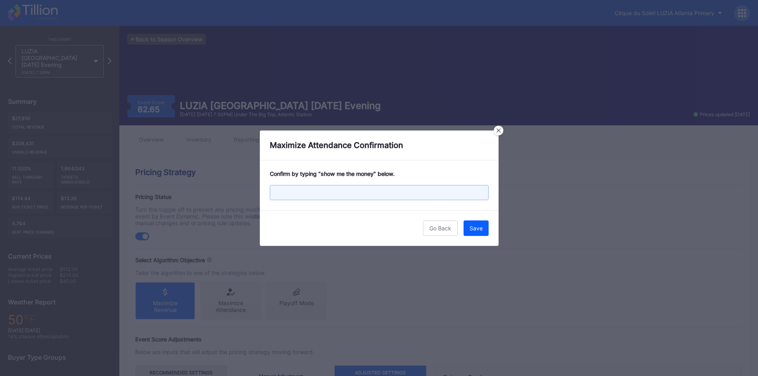
click at [318, 194] on input "text" at bounding box center [379, 192] width 219 height 15
paste input "show me the money"
type input "show me the money"
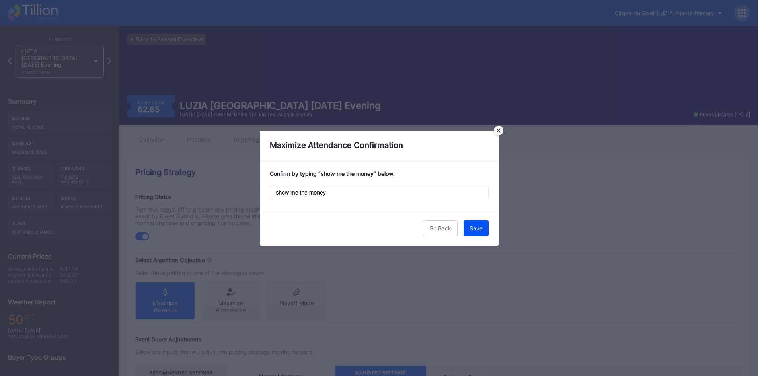
click at [378, 194] on div "Save" at bounding box center [475, 228] width 13 height 7
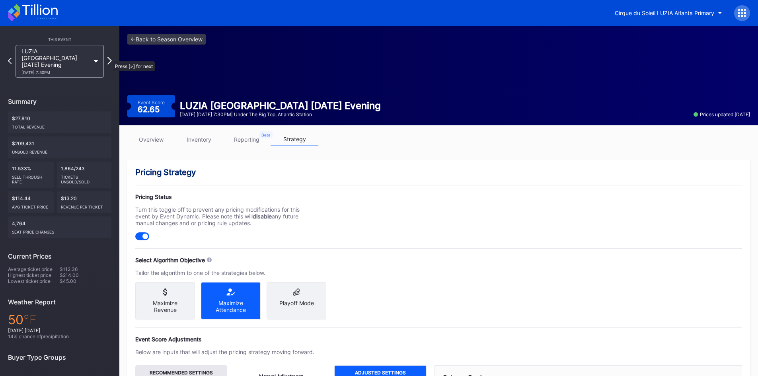
click at [109, 57] on icon at bounding box center [109, 61] width 4 height 8
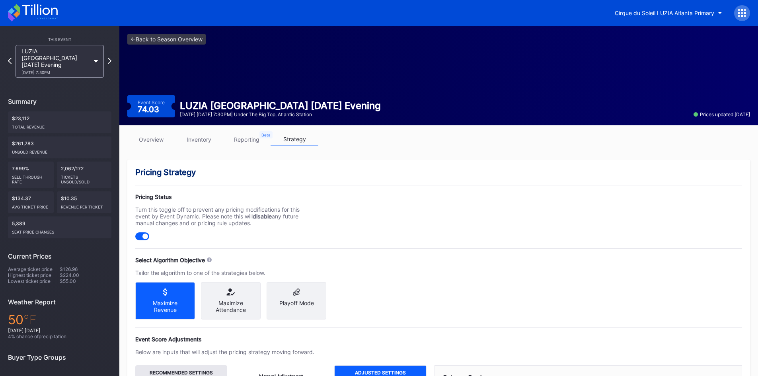
click at [226, 194] on div "Maximize Attendance" at bounding box center [231, 300] width 60 height 37
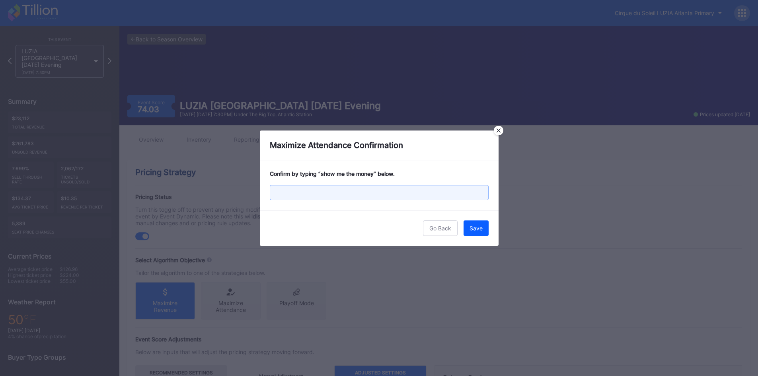
click at [299, 194] on input "text" at bounding box center [379, 192] width 219 height 15
paste input "show me the money"
type input "show me the money"
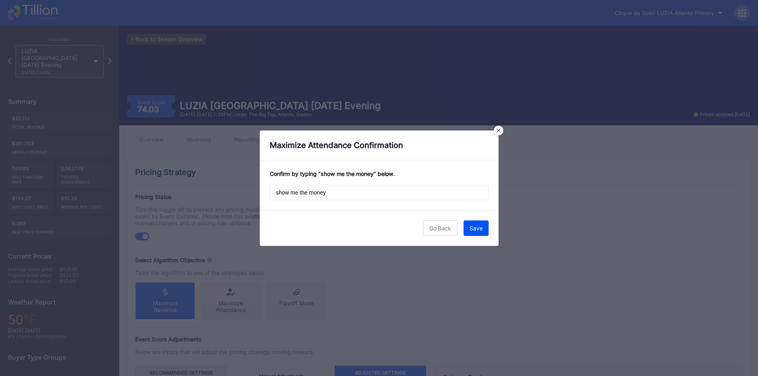
click at [378, 194] on div "Save" at bounding box center [475, 228] width 13 height 7
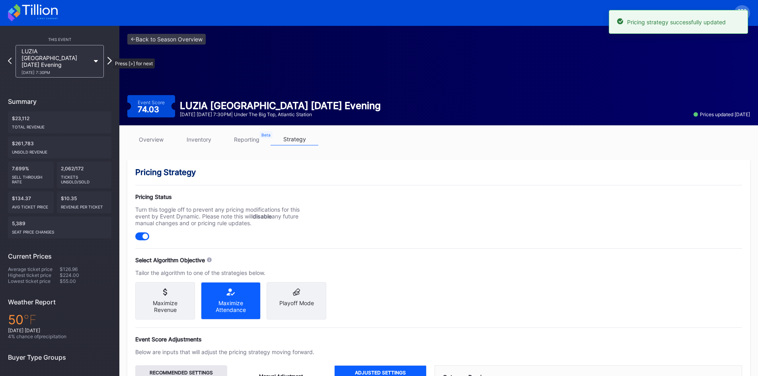
click at [109, 57] on icon at bounding box center [109, 61] width 4 height 8
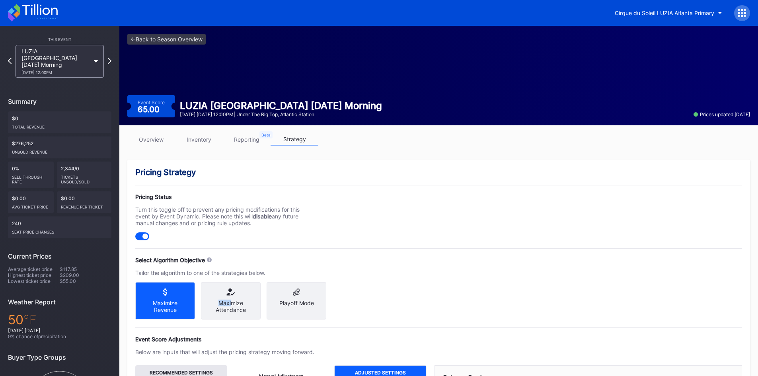
click at [233, 194] on div "Maximize Attendance" at bounding box center [231, 300] width 60 height 37
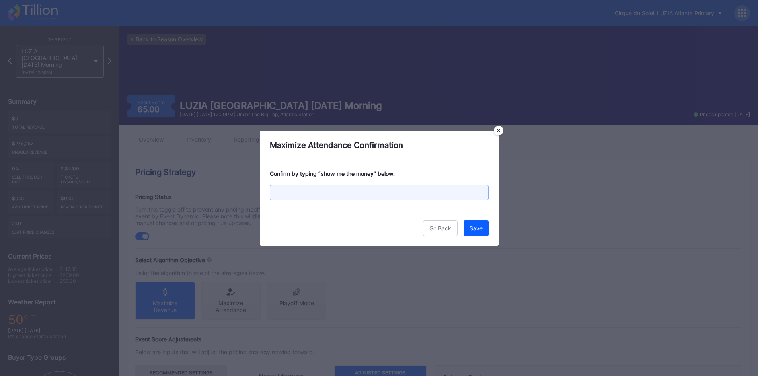
click at [289, 194] on input "text" at bounding box center [379, 192] width 219 height 15
paste input "show me the money"
type input "show me the money"
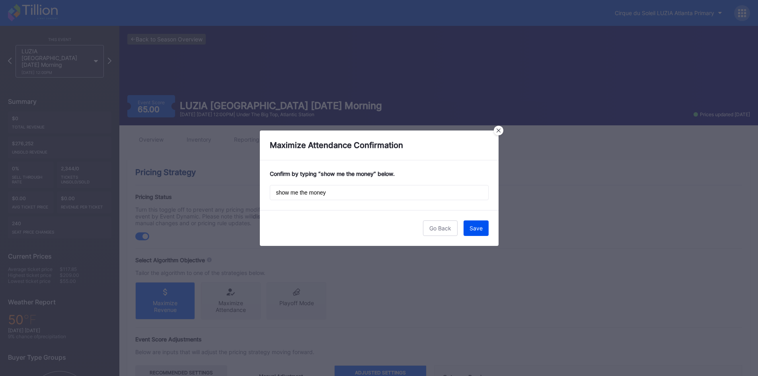
click at [378, 194] on div "Save" at bounding box center [475, 228] width 13 height 7
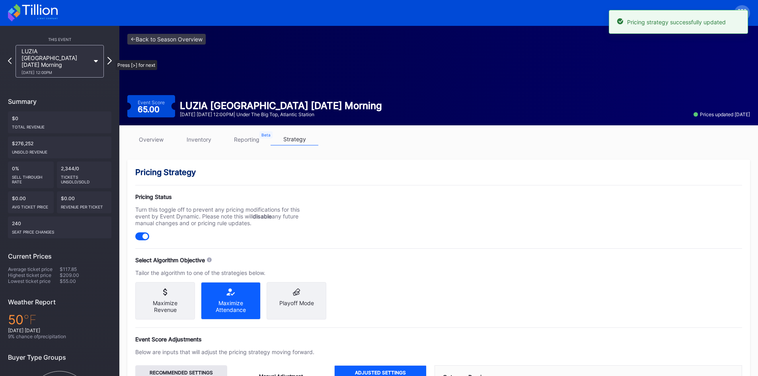
click at [111, 57] on icon at bounding box center [109, 61] width 4 height 8
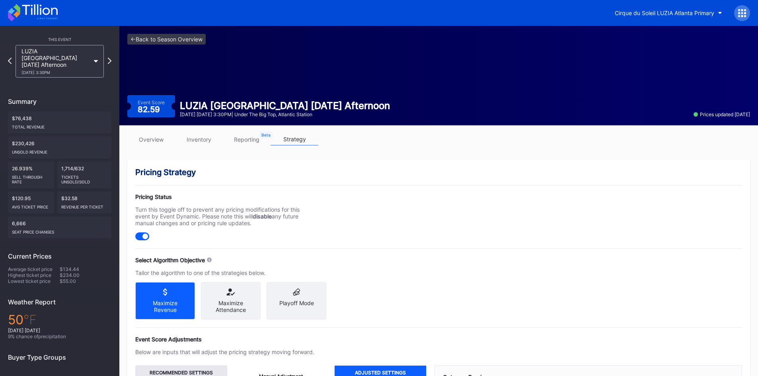
click at [228, 194] on div "Maximize Attendance" at bounding box center [230, 307] width 47 height 14
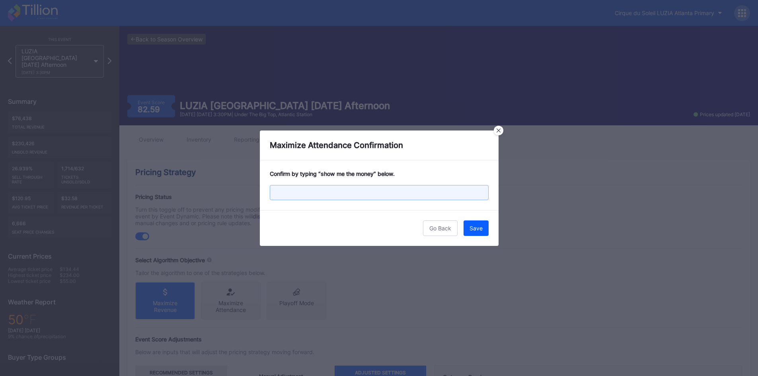
click at [288, 192] on input "text" at bounding box center [379, 192] width 219 height 15
paste input "show me the money"
type input "show me the money"
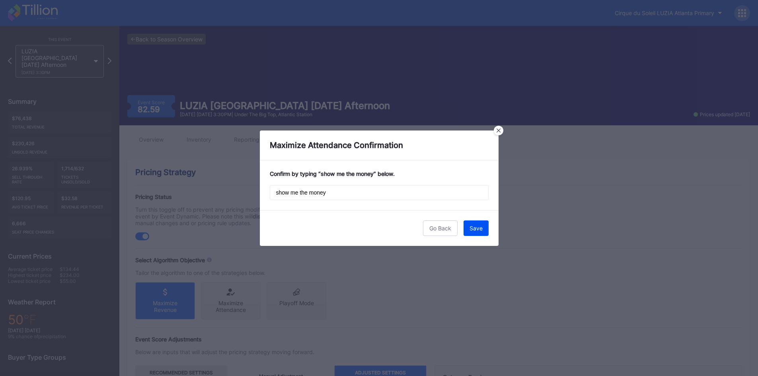
click at [378, 194] on div "Save" at bounding box center [475, 228] width 13 height 7
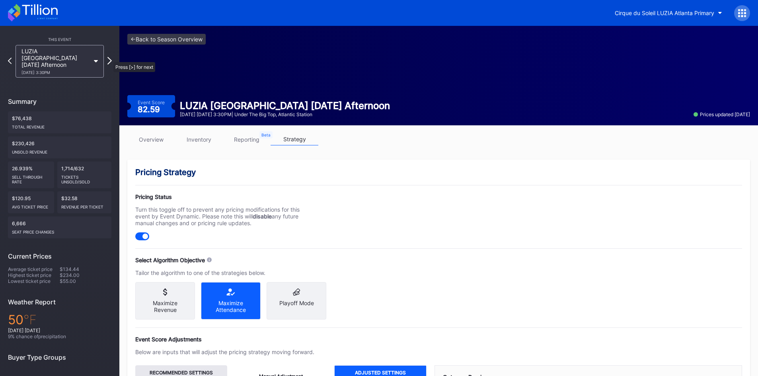
click at [109, 58] on icon at bounding box center [109, 61] width 4 height 8
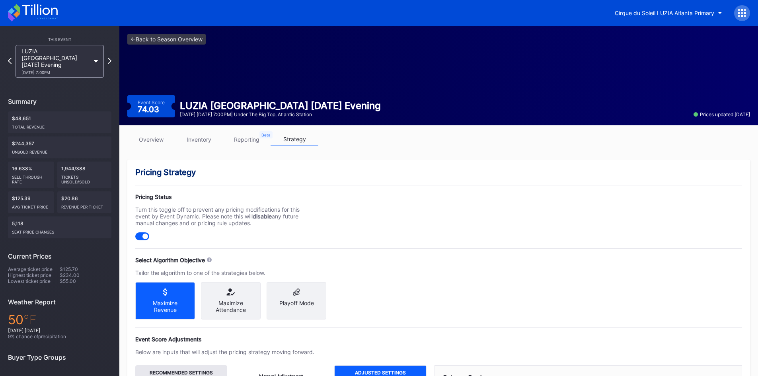
click at [238, 194] on div "Maximize Attendance" at bounding box center [230, 307] width 47 height 14
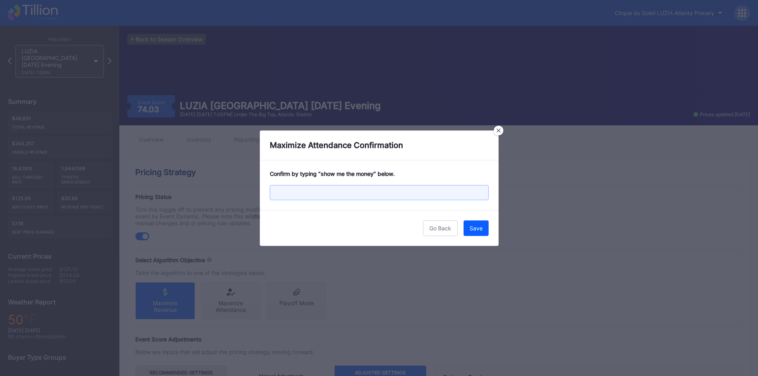
click at [328, 193] on input "text" at bounding box center [379, 192] width 219 height 15
paste input "show me the money"
type input "show me the money"
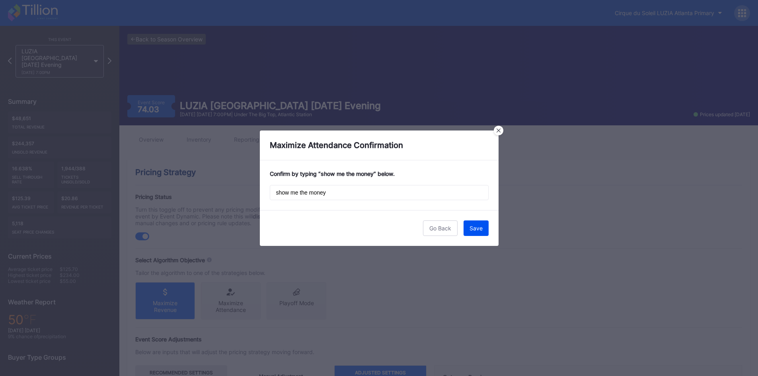
click at [378, 194] on div "Save" at bounding box center [475, 228] width 13 height 7
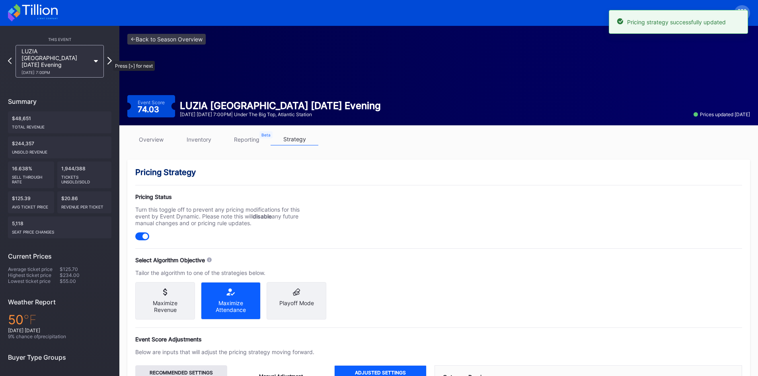
click at [109, 57] on icon at bounding box center [109, 61] width 4 height 8
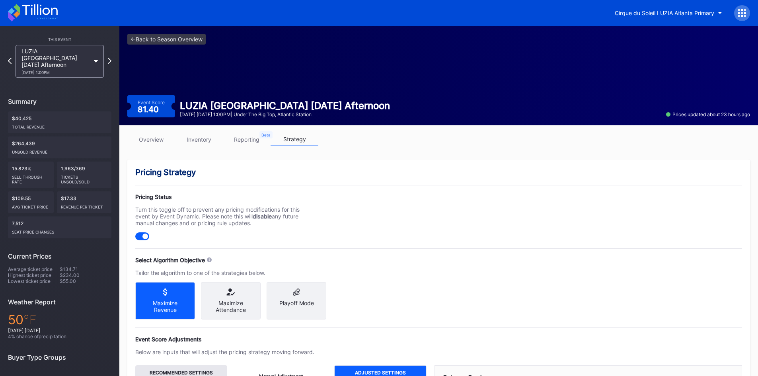
click at [225, 194] on div "Maximize Attendance" at bounding box center [230, 307] width 47 height 14
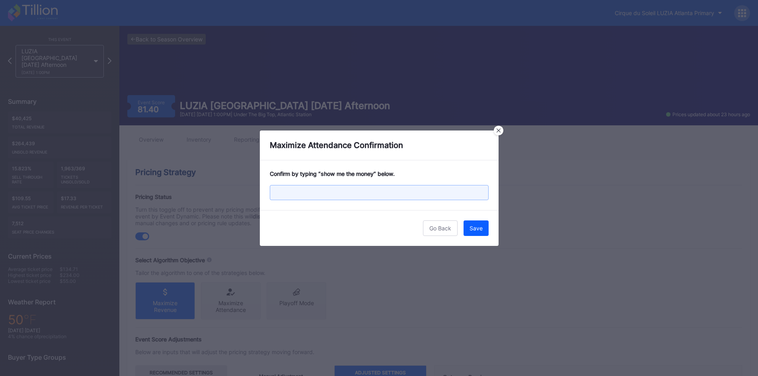
click at [304, 186] on input "text" at bounding box center [379, 192] width 219 height 15
paste input "show me the money"
type input "show me the money"
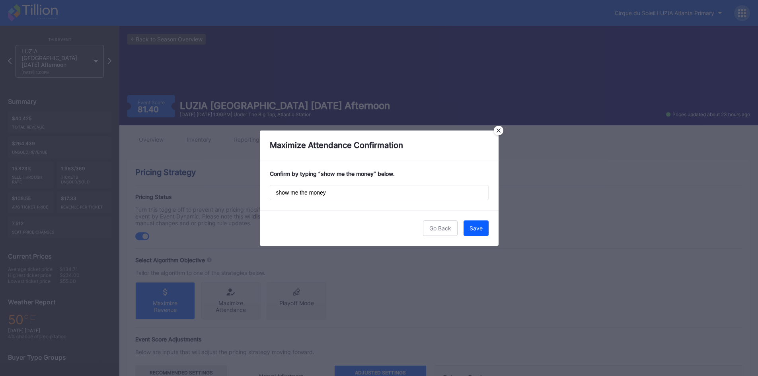
click at [378, 194] on div "Save" at bounding box center [475, 228] width 13 height 7
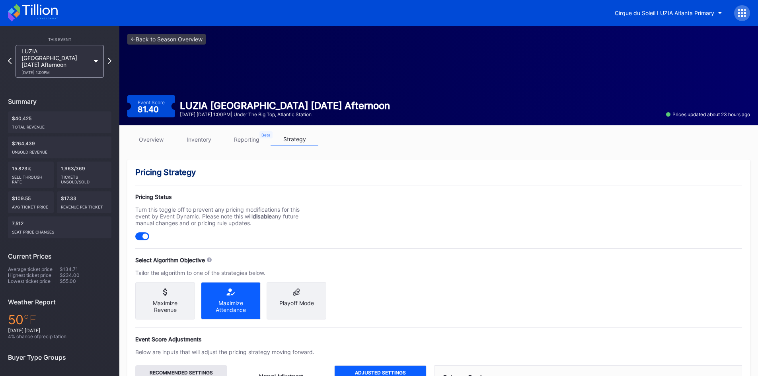
click at [378, 194] on div "Pricing Status Turn this toggle off to prevent any pricing modifications for th…" at bounding box center [438, 216] width 607 height 47
click at [30, 14] on icon at bounding box center [33, 13] width 50 height 18
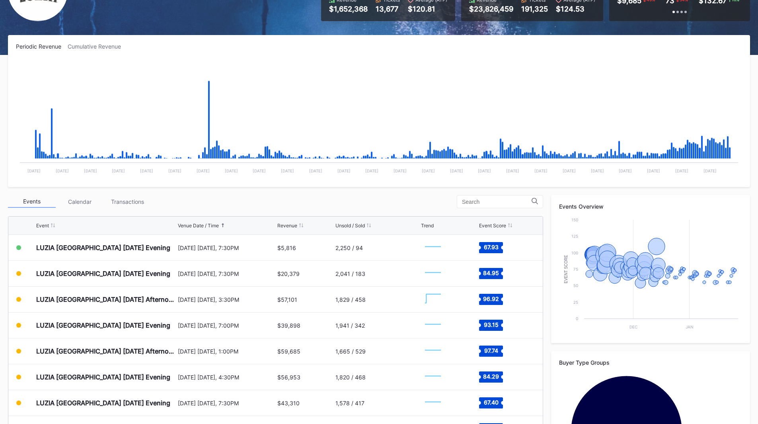
scroll to position [80, 0]
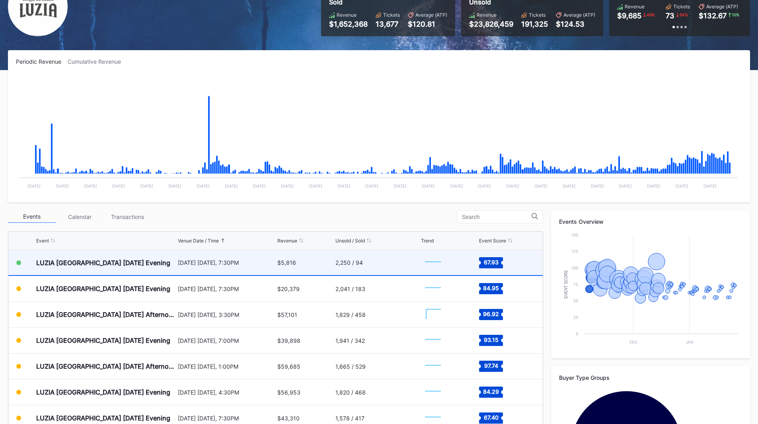
click at [395, 266] on div "2,250 / 94" at bounding box center [377, 262] width 84 height 25
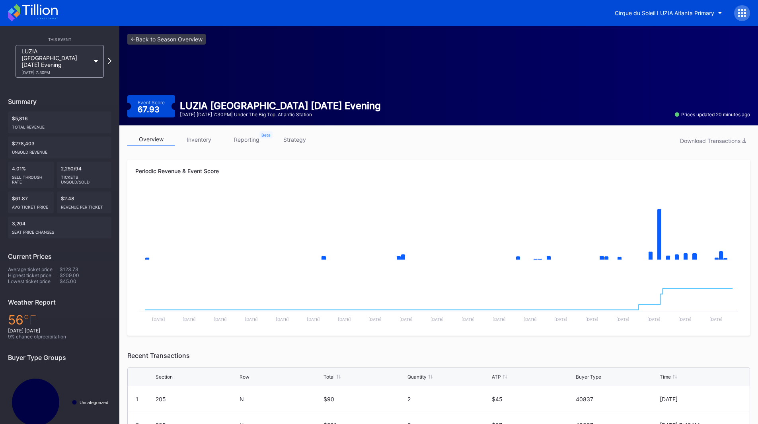
drag, startPoint x: 213, startPoint y: 131, endPoint x: 190, endPoint y: 142, distance: 25.8
click at [206, 138] on div "overview inventory reporting strategy Download Transactions Periodic Revenue & …" at bounding box center [438, 359] width 639 height 469
click at [190, 142] on link "inventory" at bounding box center [199, 139] width 48 height 12
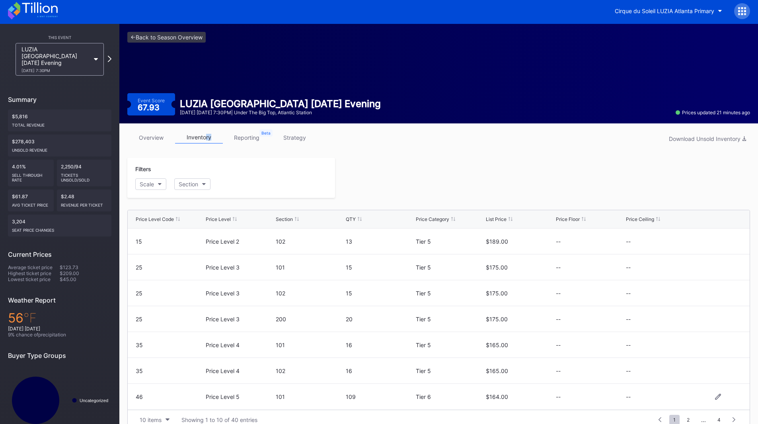
scroll to position [16, 0]
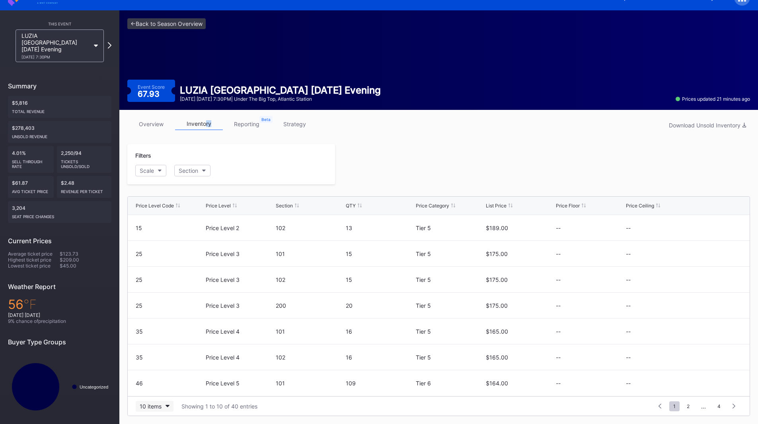
click at [158, 405] on div "10 items" at bounding box center [151, 406] width 22 height 7
click at [163, 387] on div "200 items" at bounding box center [155, 386] width 26 height 7
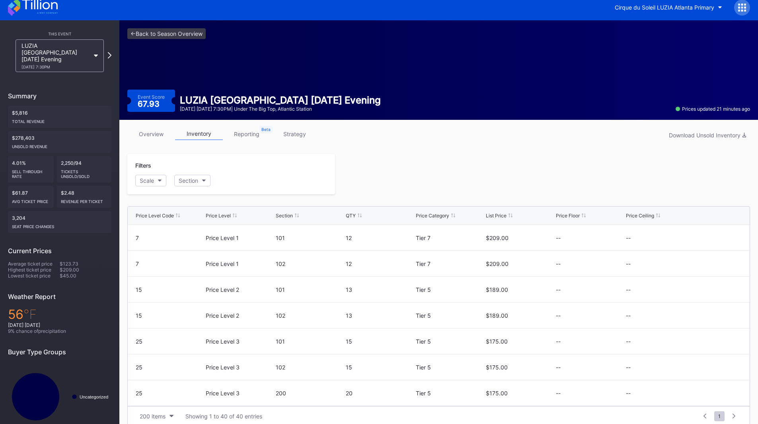
scroll to position [0, 0]
